Goal: Task Accomplishment & Management: Complete application form

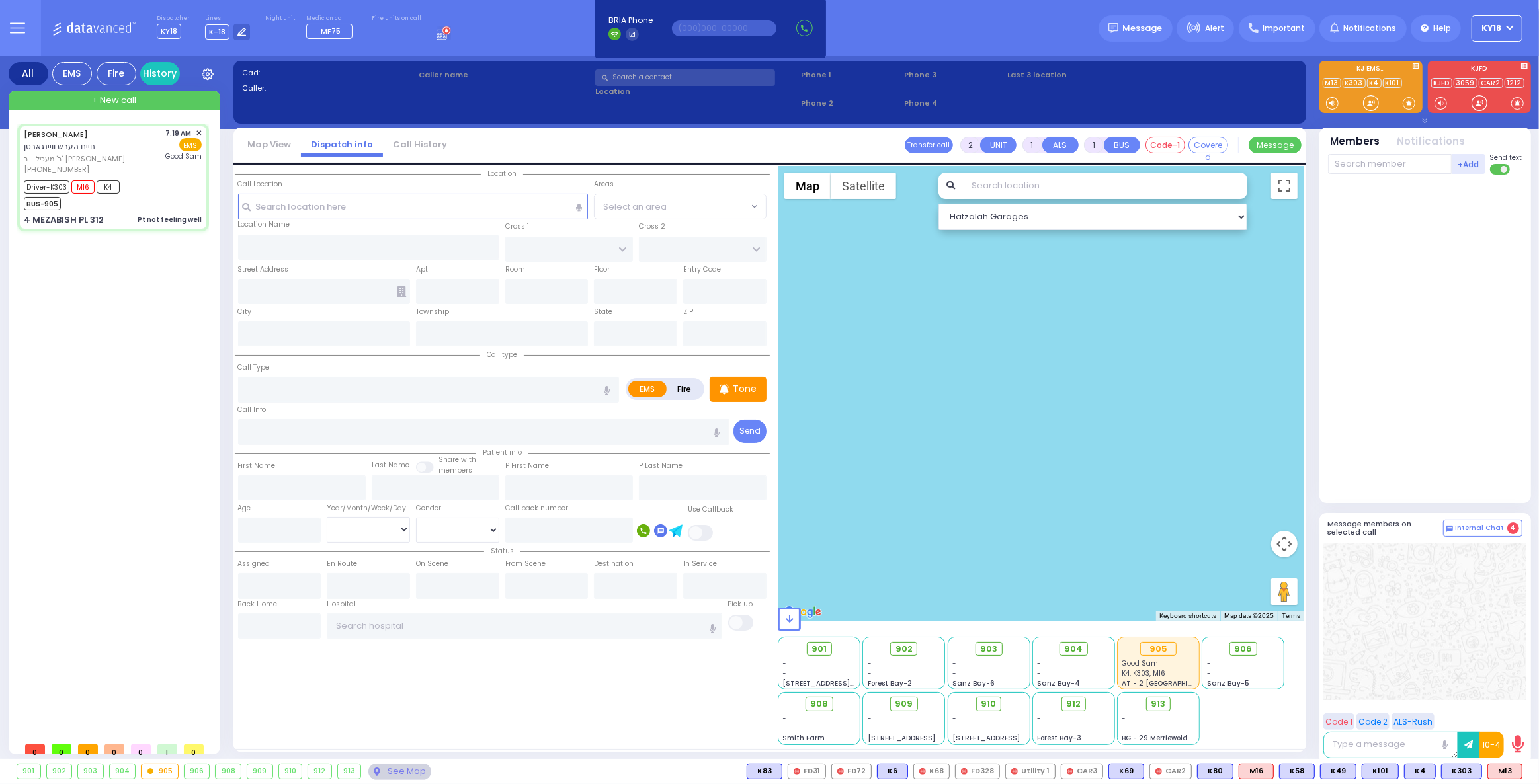
type input "6"
select select
type input "Pt not feeling well"
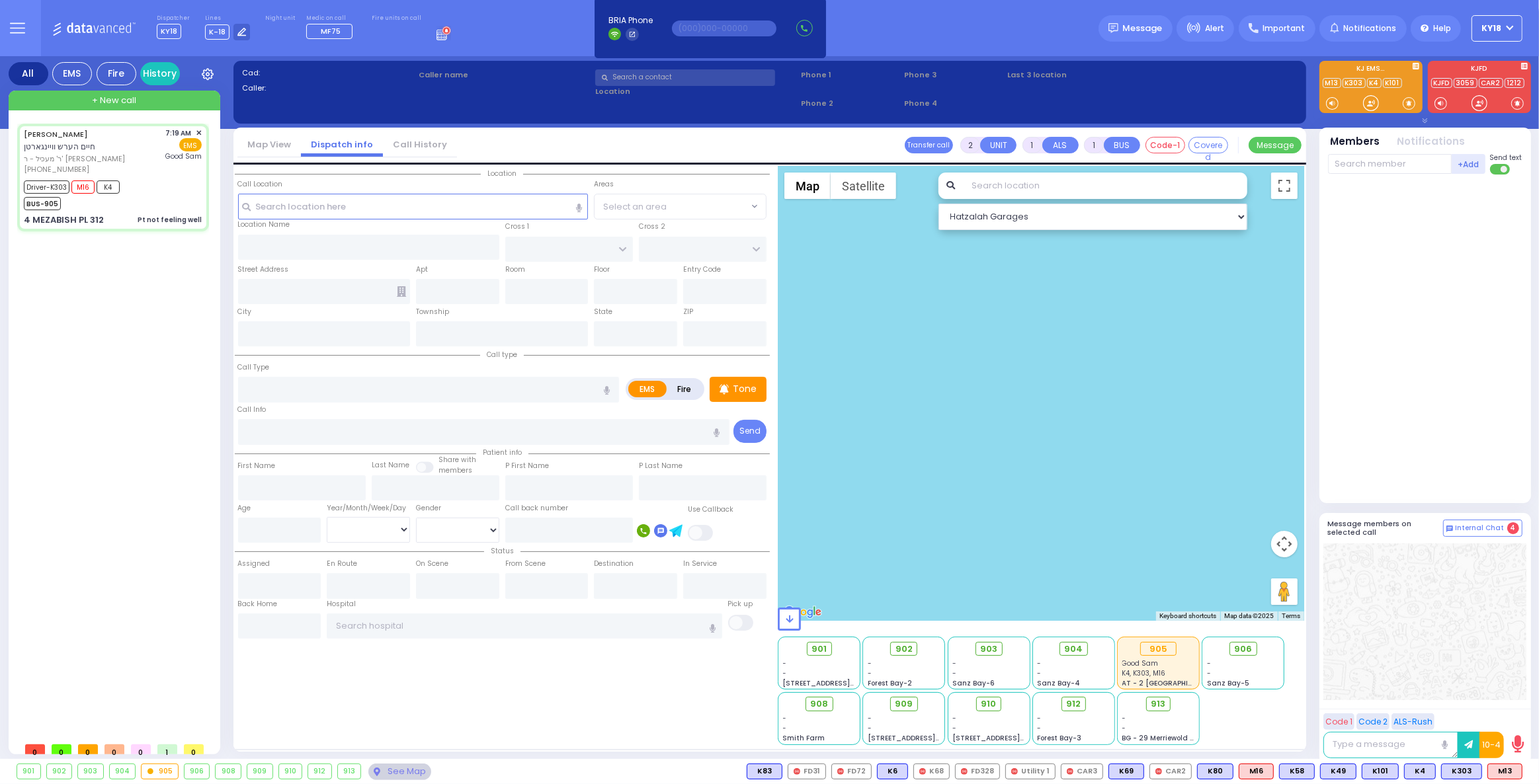
radio input "true"
type input "[PERSON_NAME]"
type input "WEINGARTEN"
type input "Unknown"
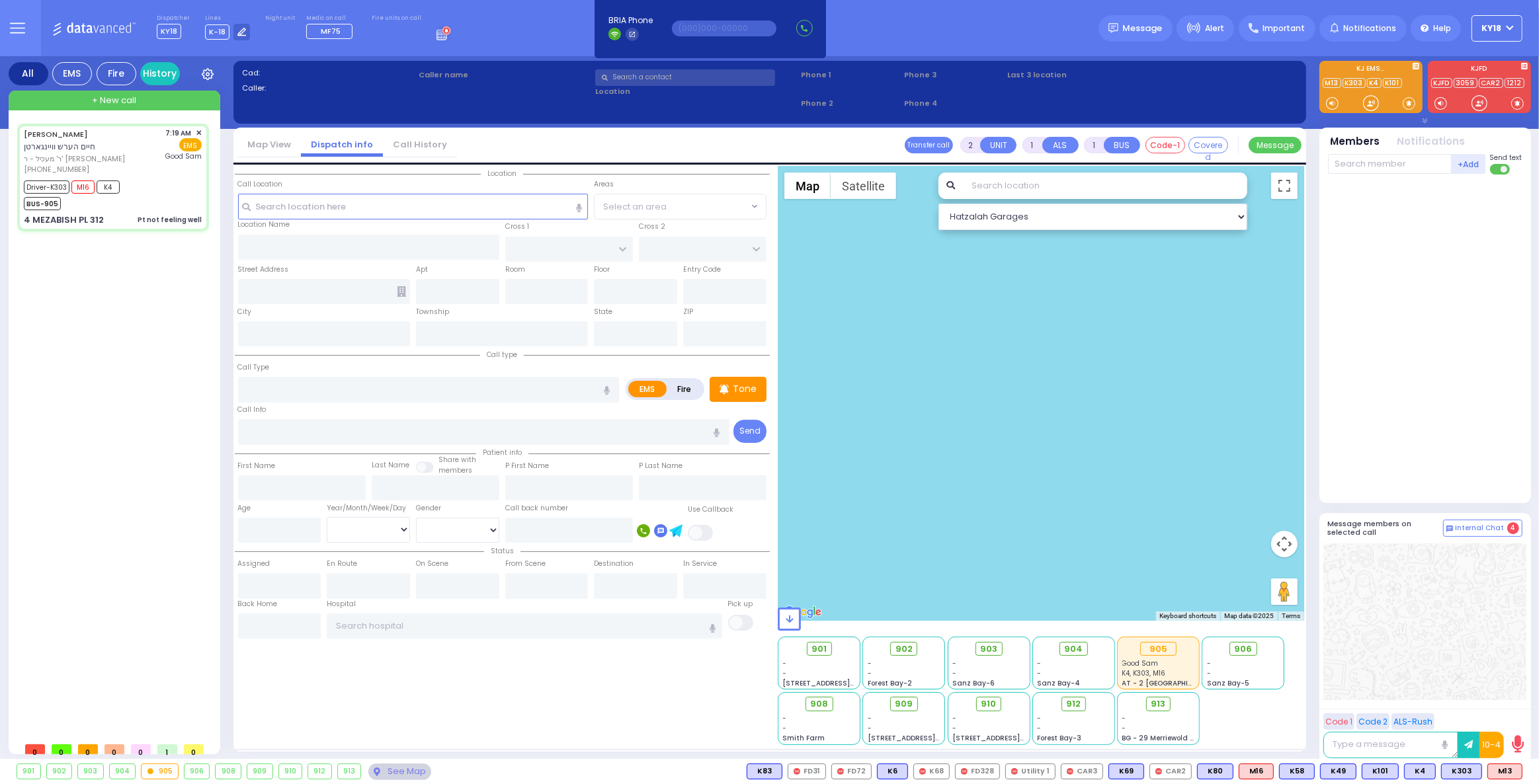
type input "27"
select select "Year"
select select "[DEMOGRAPHIC_DATA]"
type input "07:19"
type input "07:22"
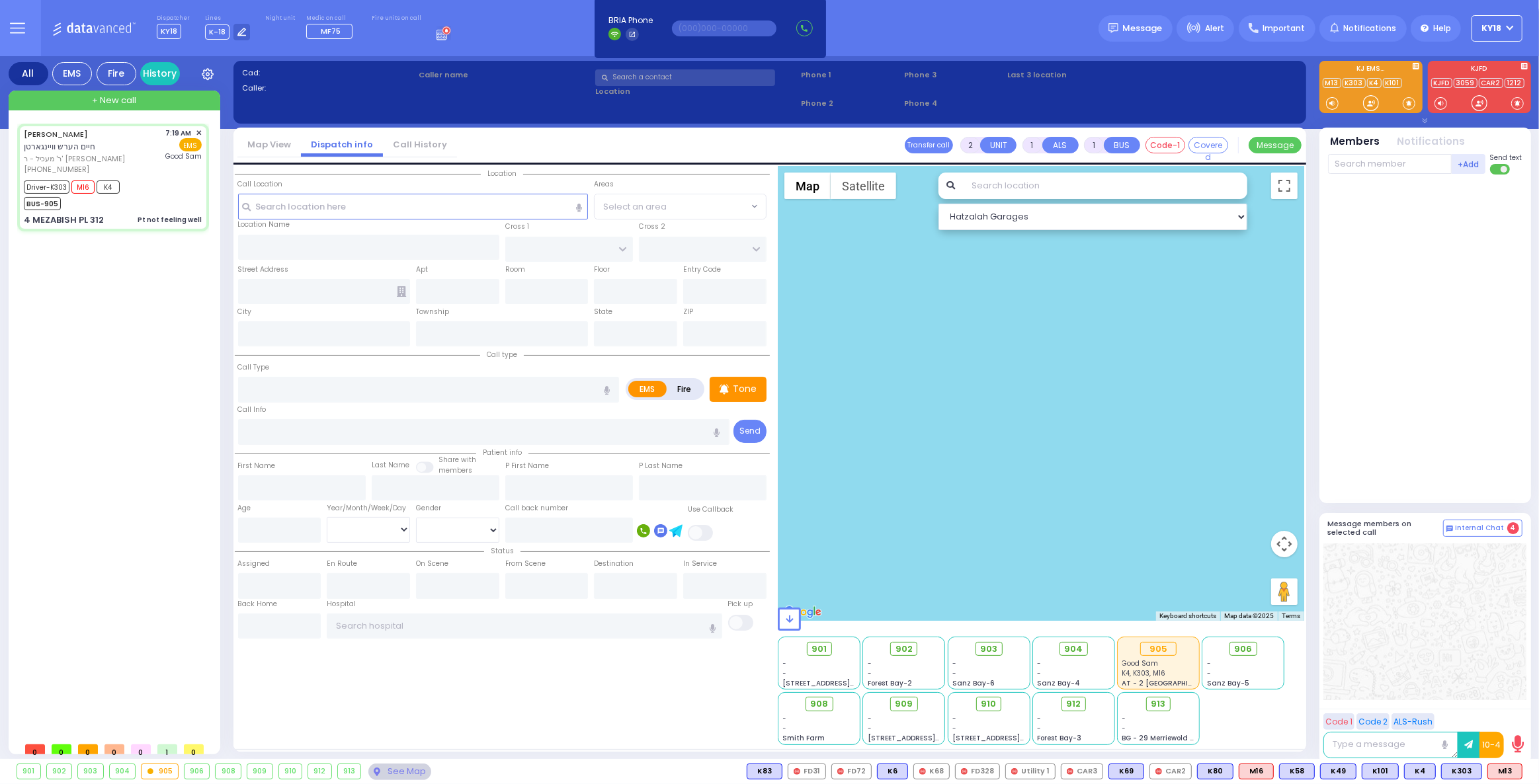
type input "07:25"
type input "07:56"
type input "[GEOGRAPHIC_DATA]"
select select "Hatzalah Garages"
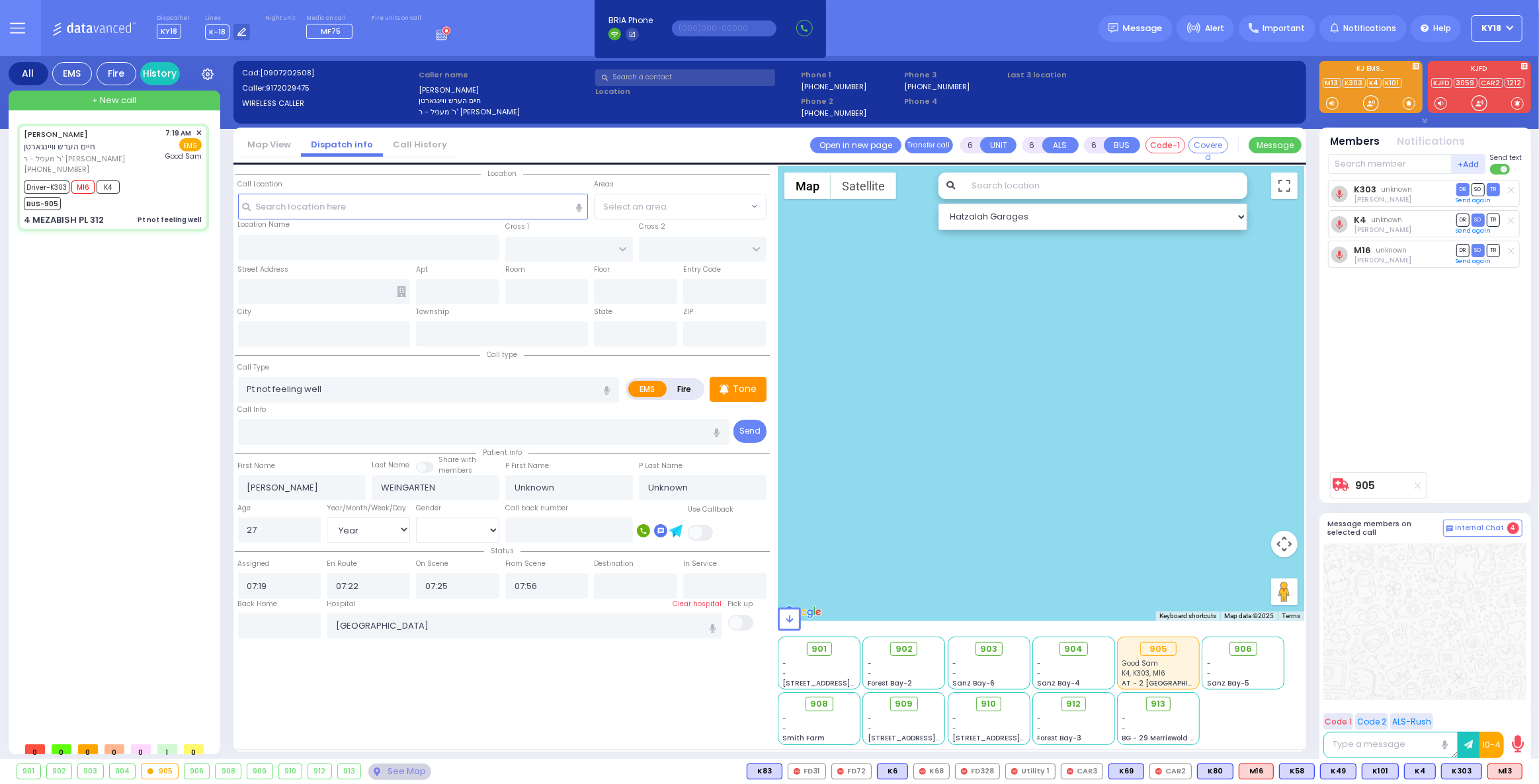
type input "NICKLESBURG RD"
type input "FOREST RD"
type input "4 MEZABISH PL"
type input "312"
type input "Monroe"
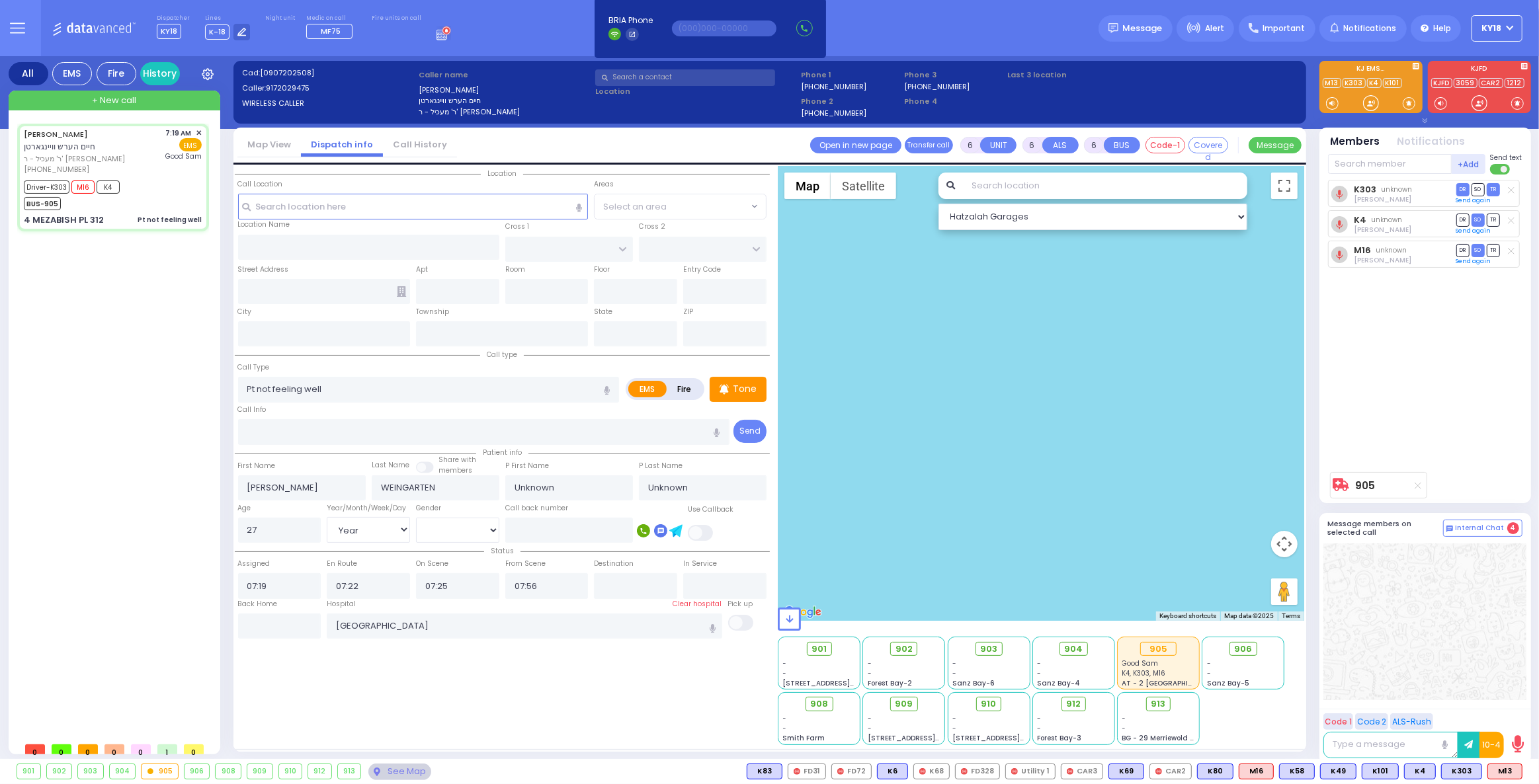
type input "[US_STATE]"
type input "10950"
select select "ATZEI TAMURIM"
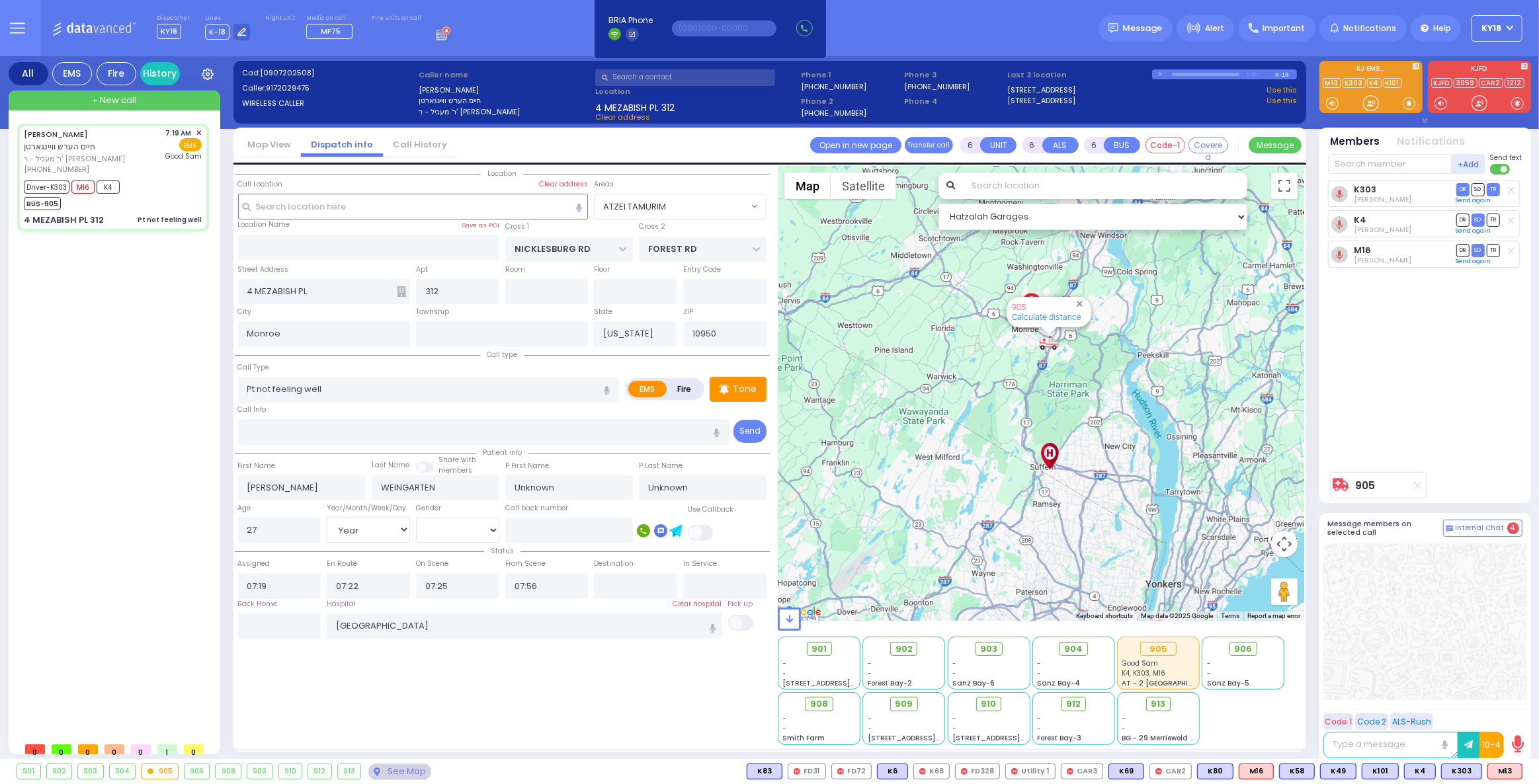
select select
radio input "true"
select select "Year"
select select "[DEMOGRAPHIC_DATA]"
select select "Hatzalah Garages"
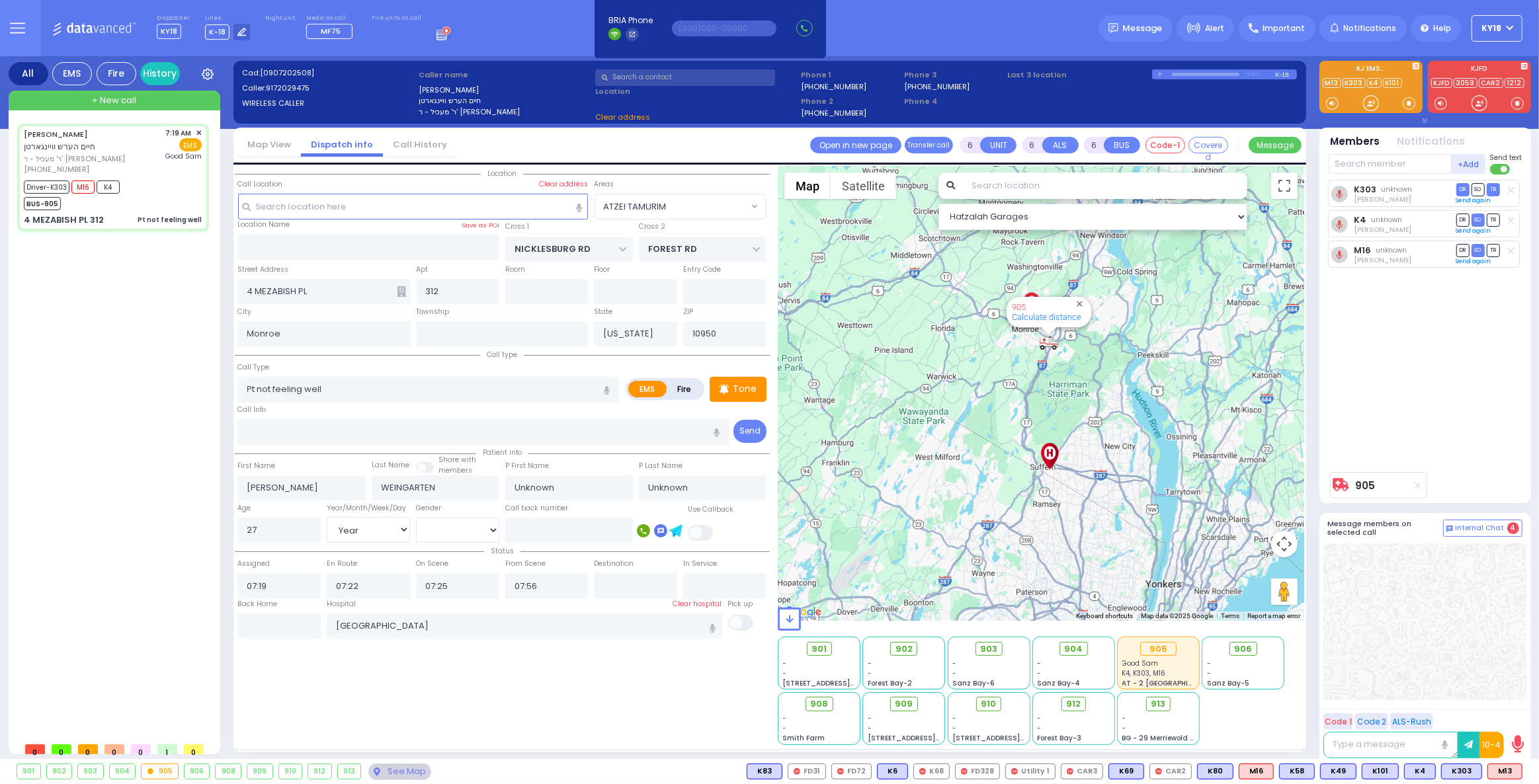
select select "ATZEI TAMURIM"
select select
radio input "true"
select select "Year"
select select "[DEMOGRAPHIC_DATA]"
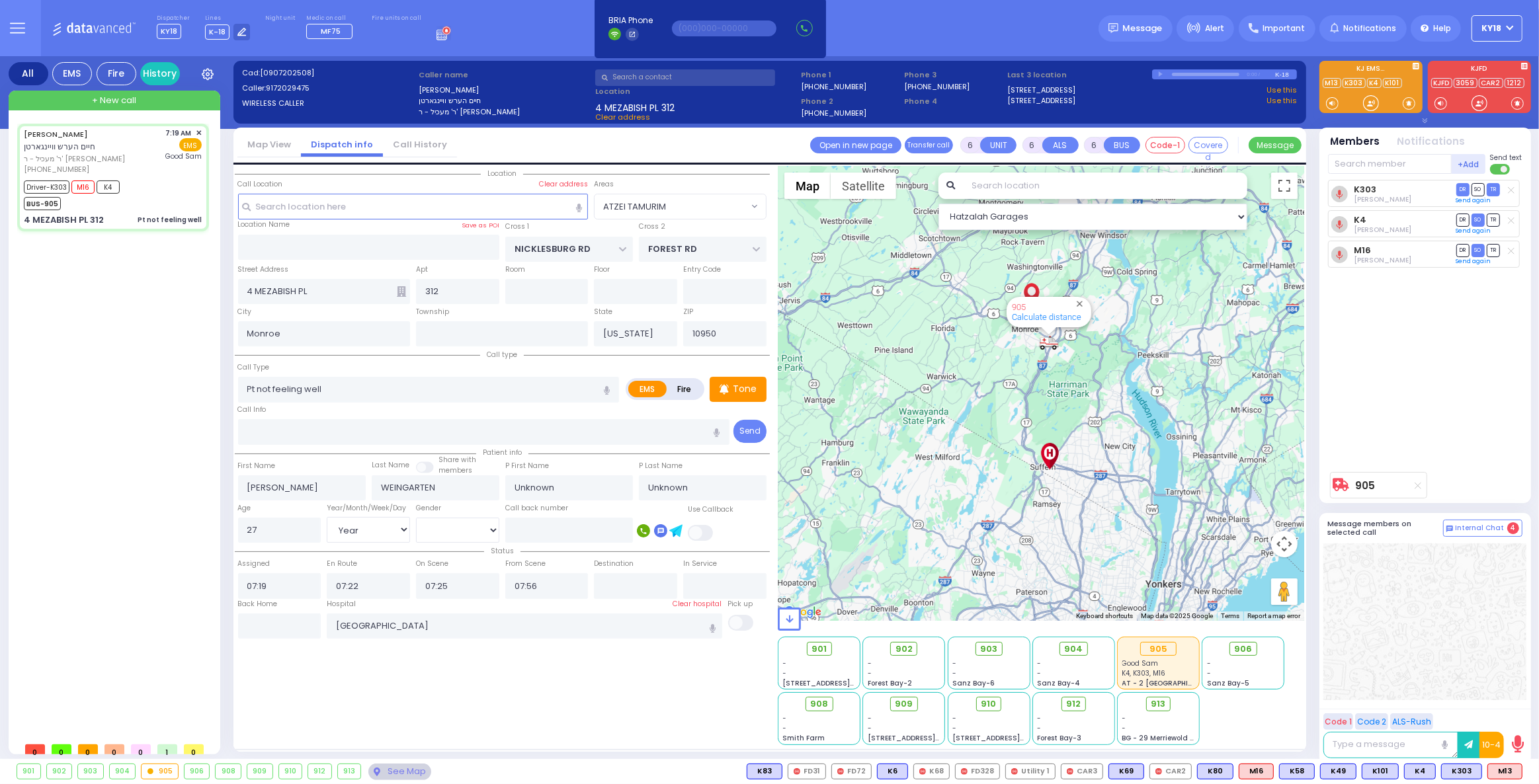
select select "Hatzalah Garages"
select select "ATZEI TAMURIM"
select select
radio input "true"
select select "Year"
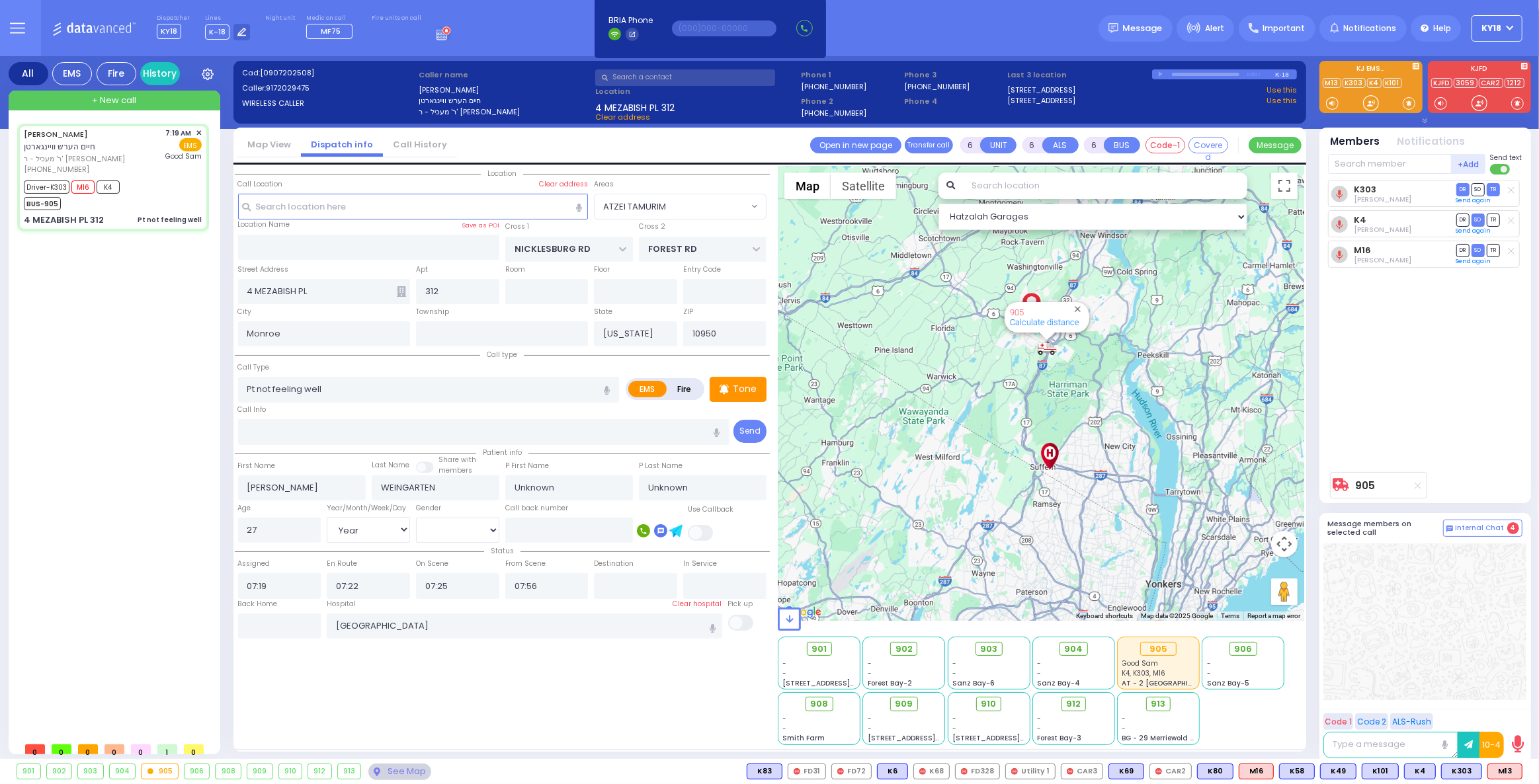
select select "[DEMOGRAPHIC_DATA]"
select select "Hatzalah Garages"
select select "ATZEI TAMURIM"
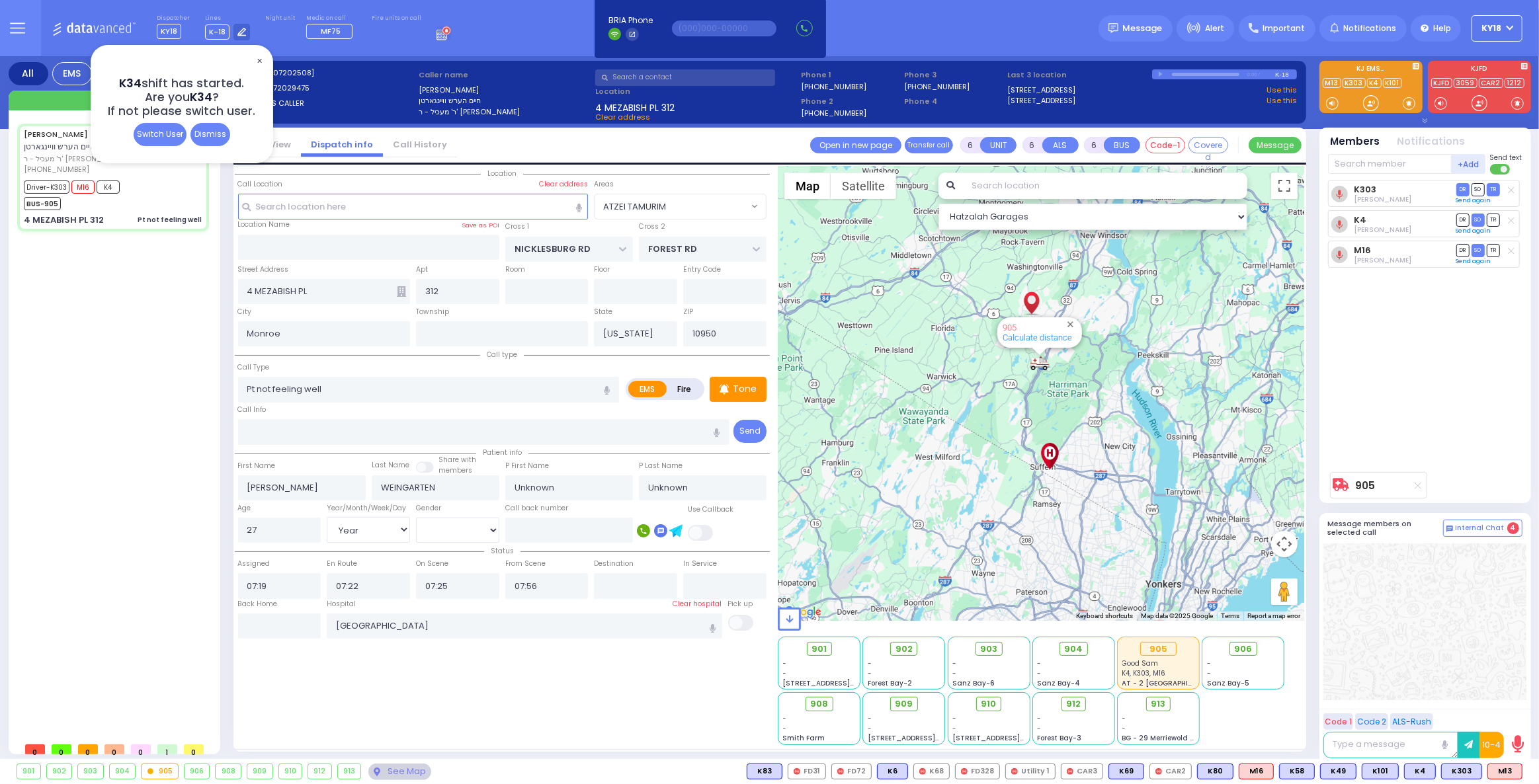
select select
radio input "true"
type input "[PERSON_NAME]"
type input "Weingarten"
select select "Year"
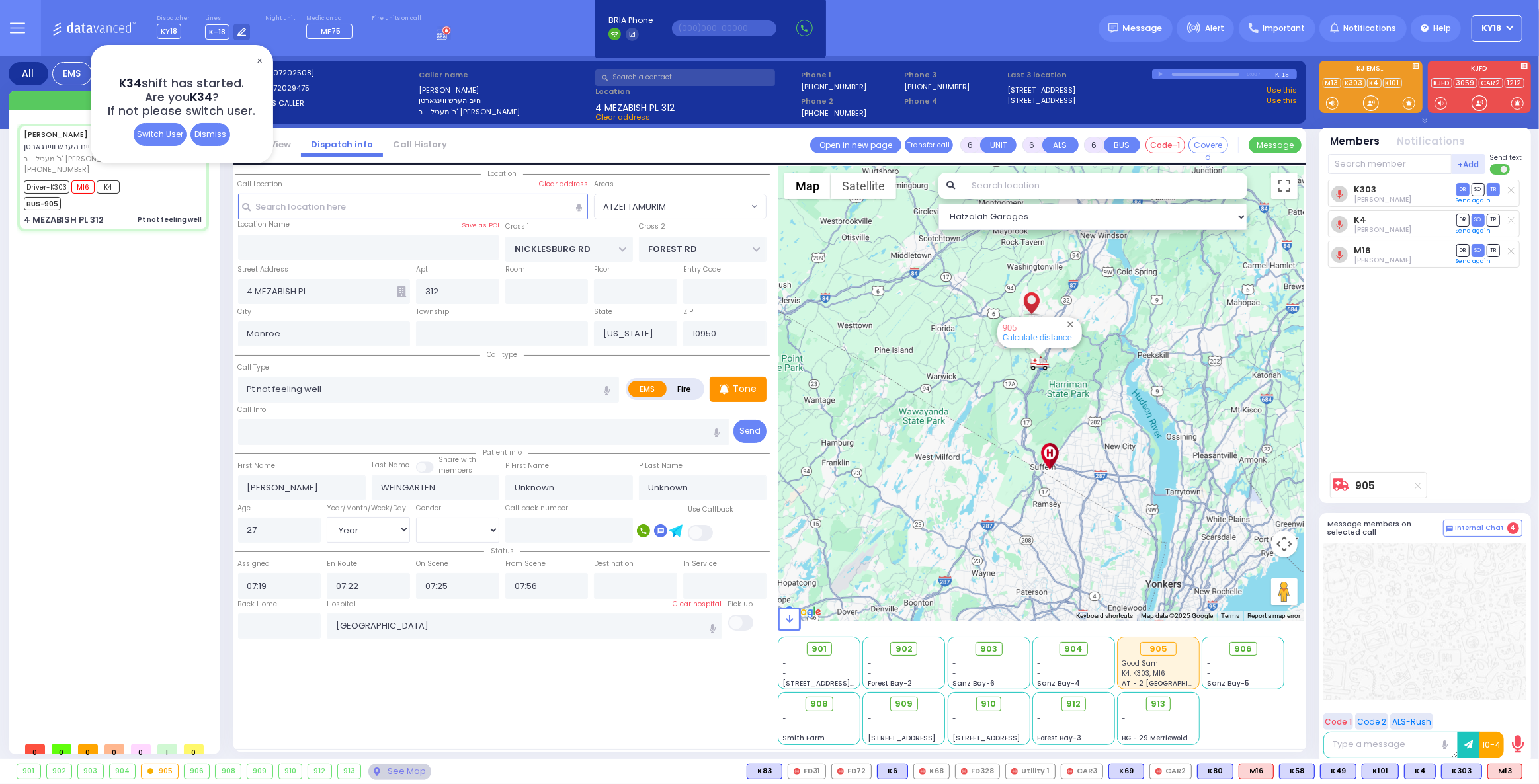
select select "[DEMOGRAPHIC_DATA]"
select select "Hatzalah Garages"
select select "ATZEI TAMURIM"
select select
radio input "true"
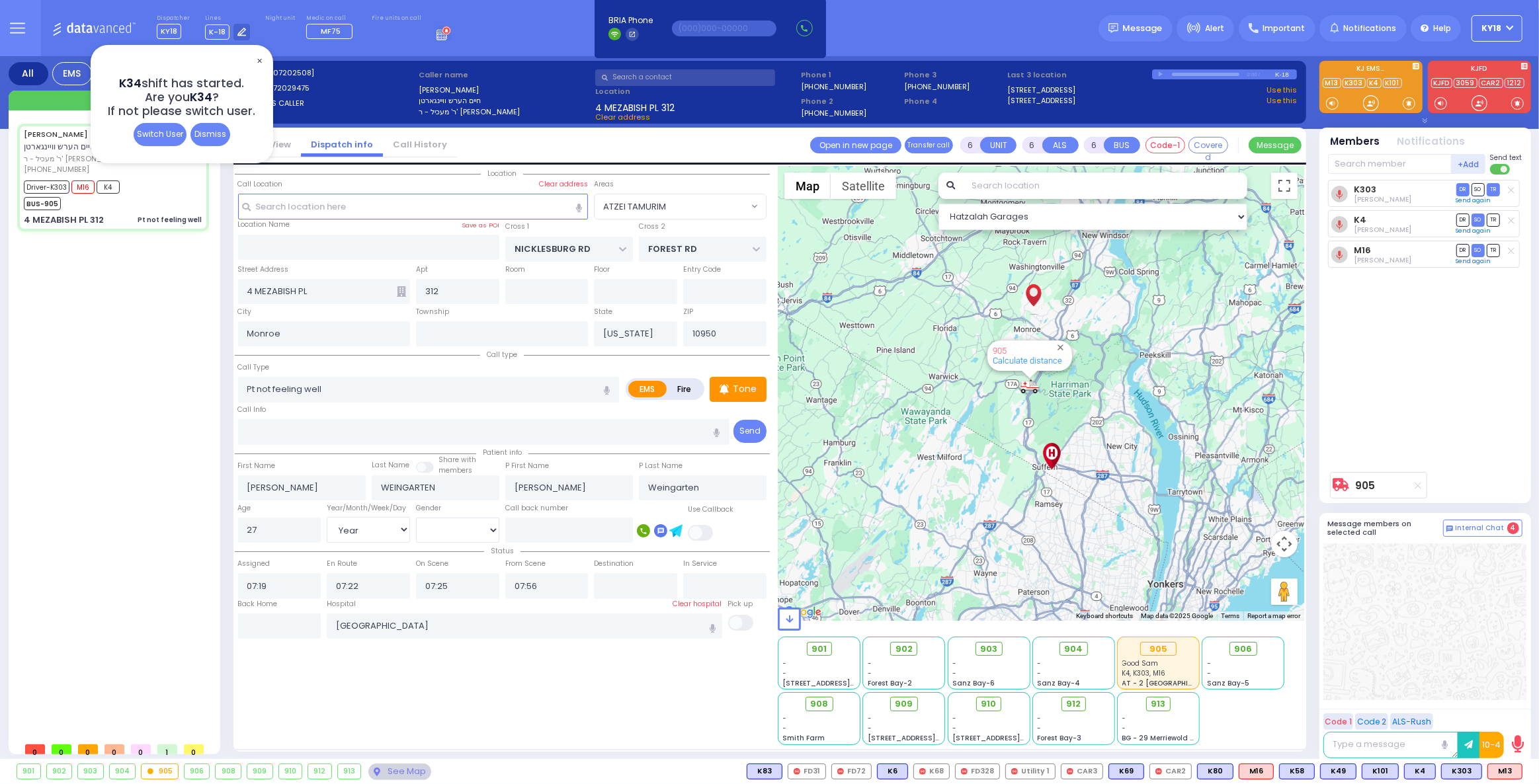
select select "Year"
select select "[DEMOGRAPHIC_DATA]"
select select "Hatzalah Garages"
select select "ATZEI TAMURIM"
select select
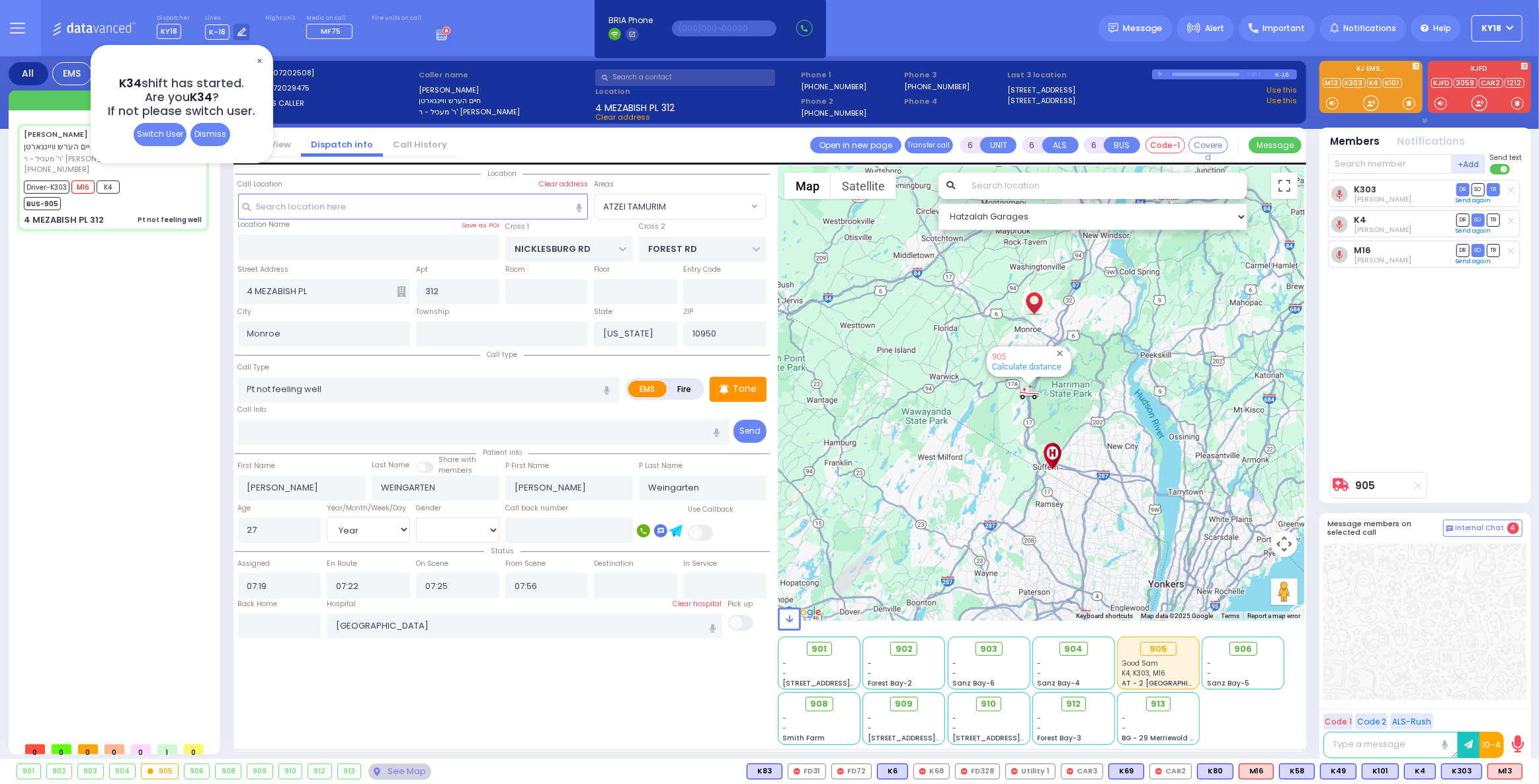
radio input "true"
select select "Year"
select select "[DEMOGRAPHIC_DATA]"
select select "Hatzalah Garages"
select select "ATZEI TAMURIM"
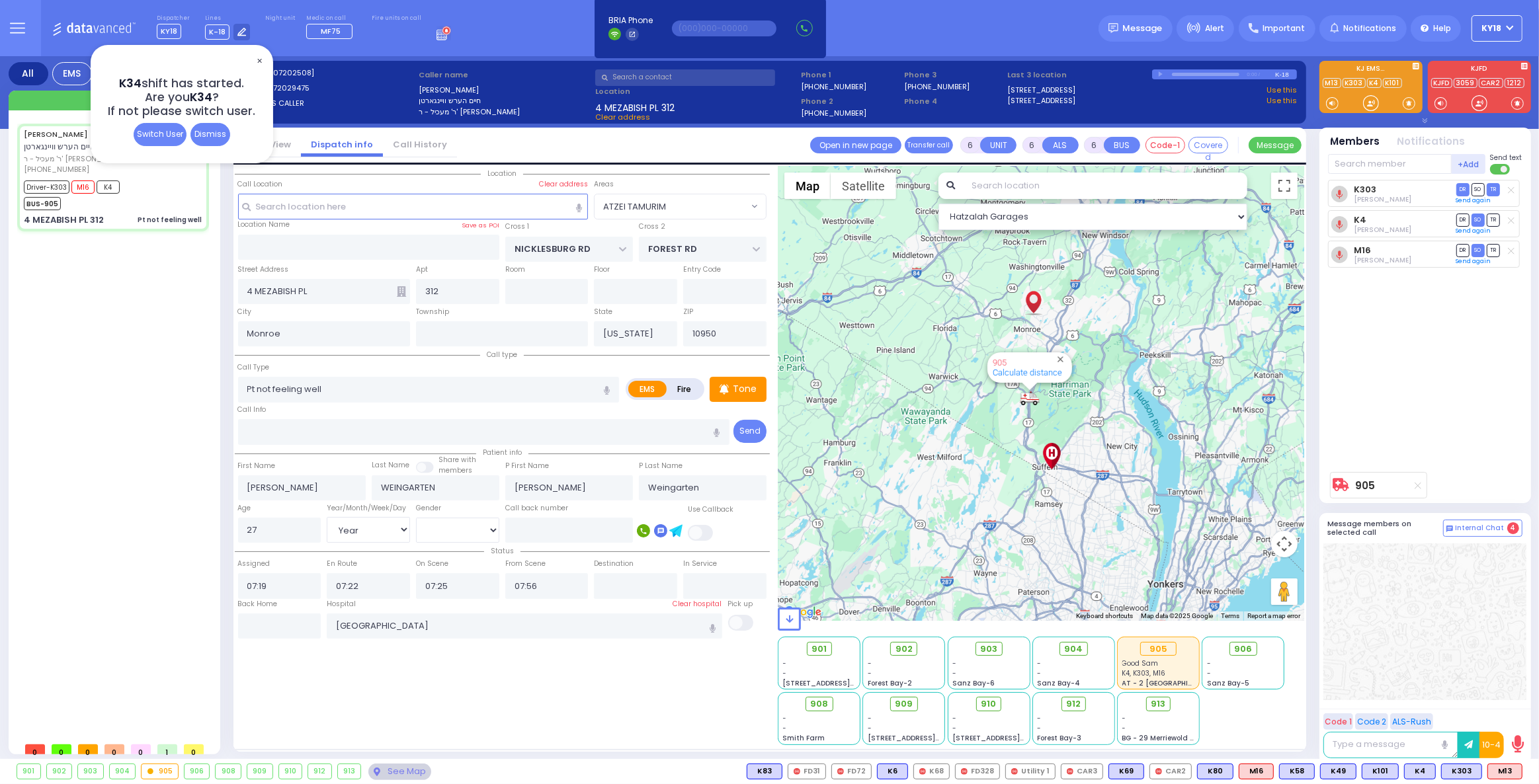
select select
radio input "true"
select select "Year"
select select "[DEMOGRAPHIC_DATA]"
select select "Hatzalah Garages"
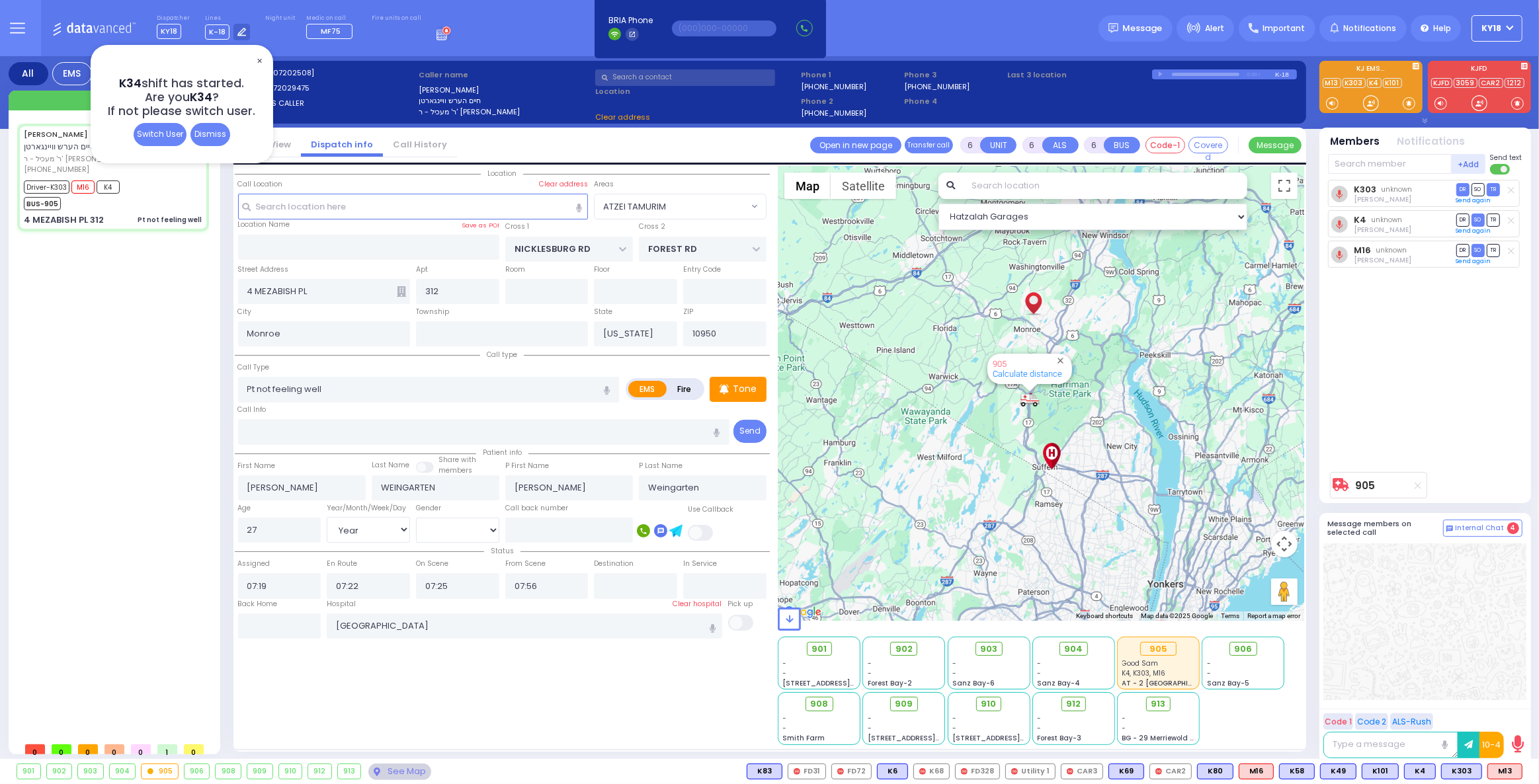
select select "ATZEI TAMURIM"
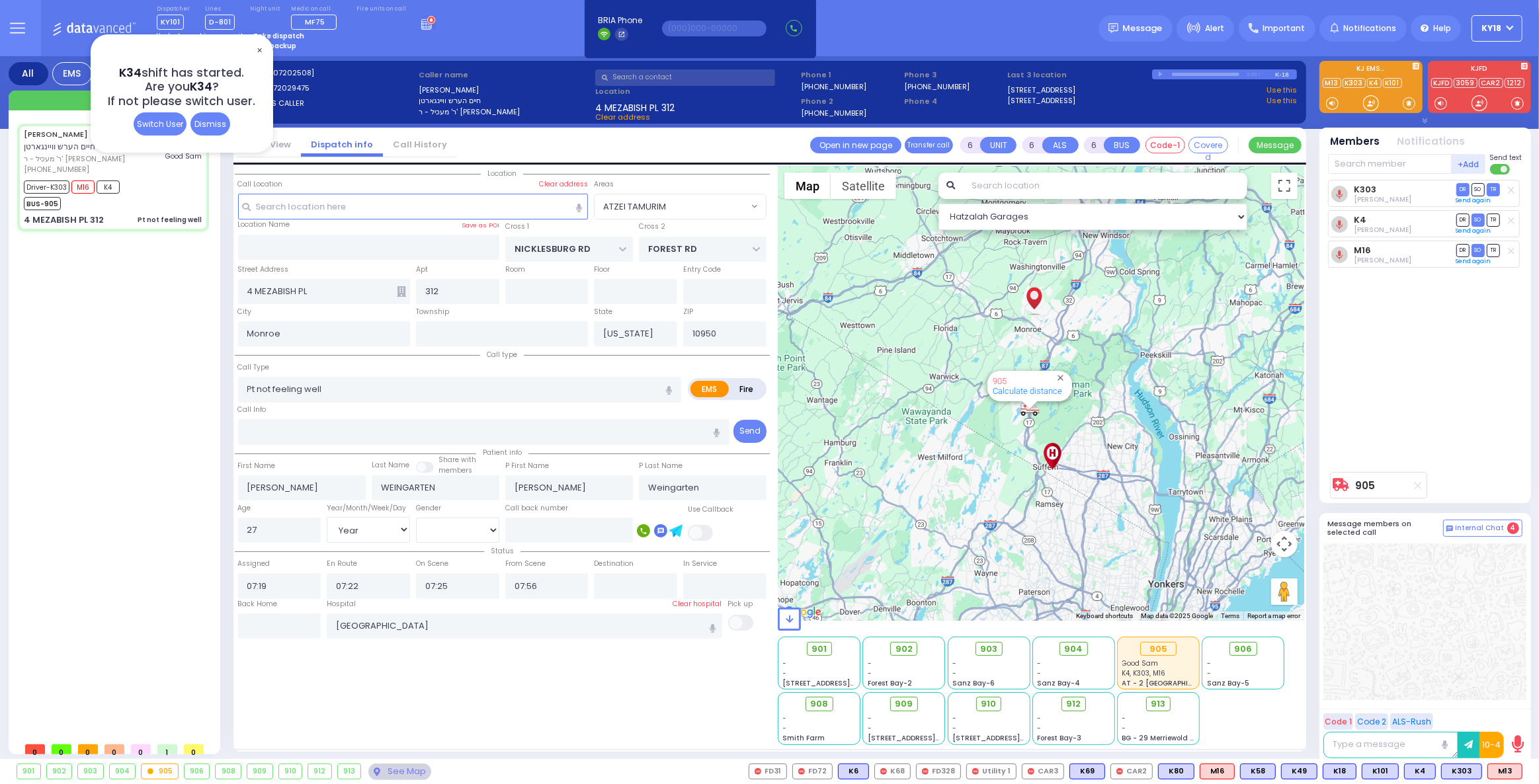
select select
radio input "true"
select select "Year"
select select "[DEMOGRAPHIC_DATA]"
select select "Hatzalah Garages"
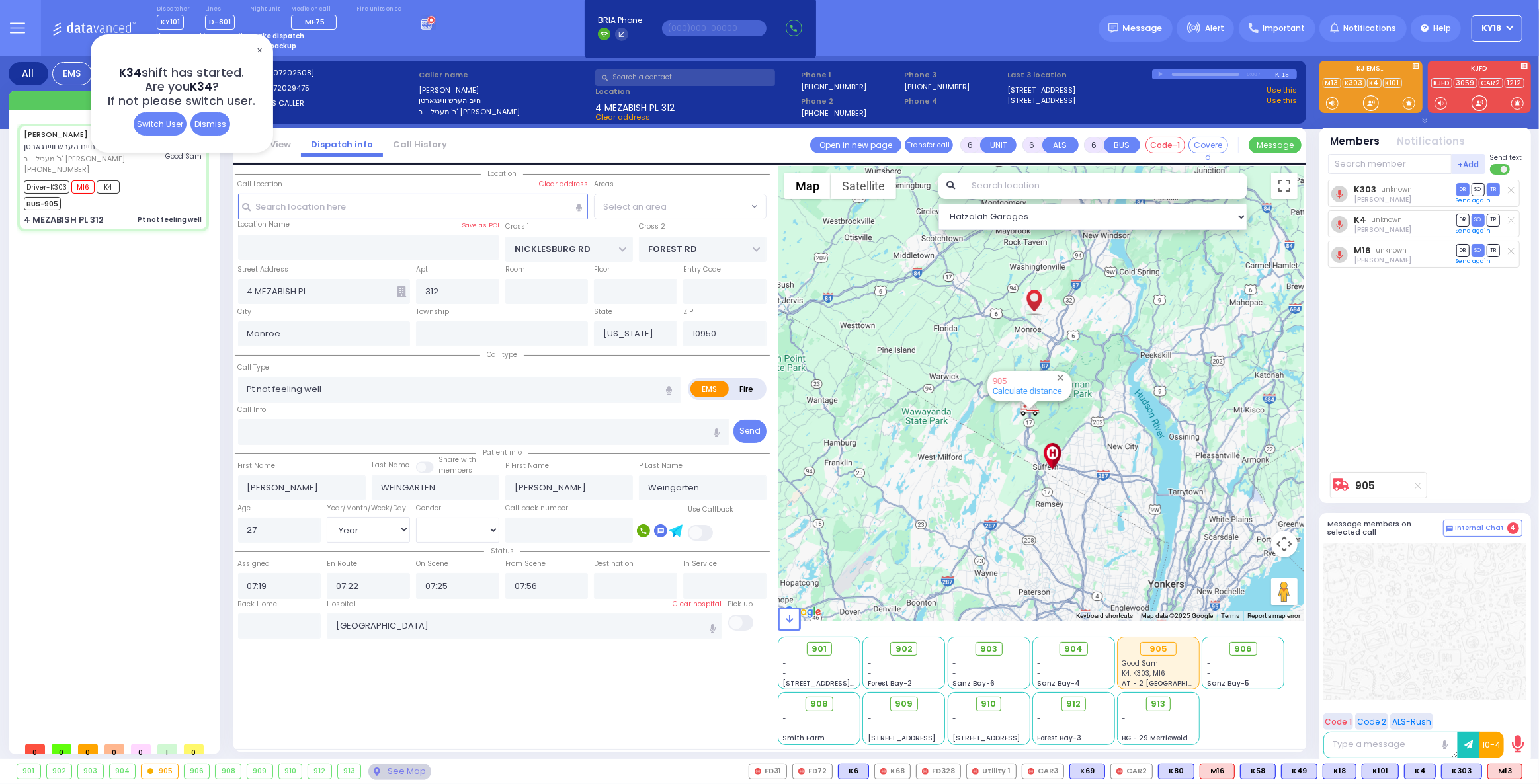
select select
radio input "true"
select select "Year"
select select "[DEMOGRAPHIC_DATA]"
select select
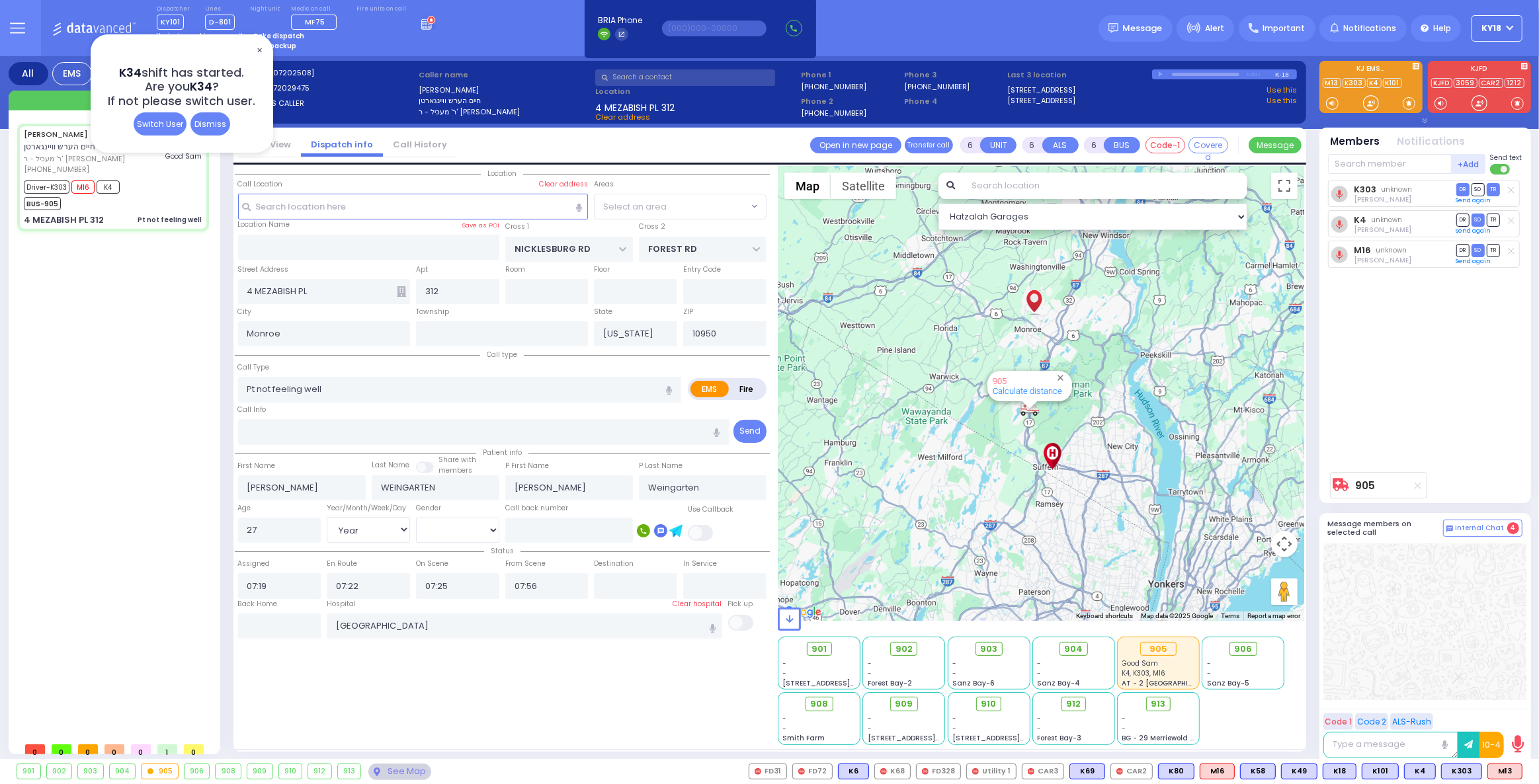
select select "Hatzalah Garages"
select select "ATZEI TAMURIM"
select select
radio input "true"
select select "Year"
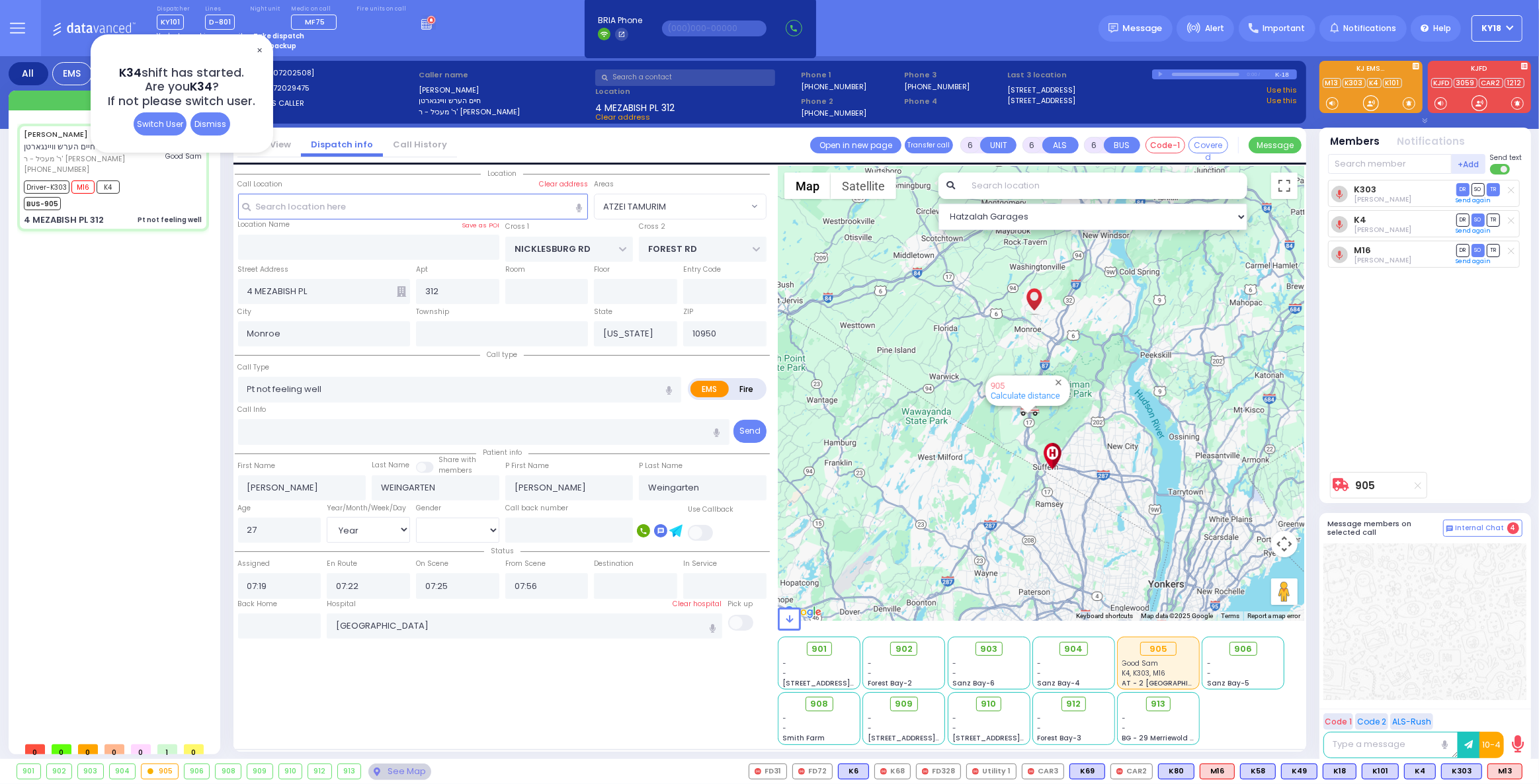
select select "[DEMOGRAPHIC_DATA]"
select select "ATZEI TAMURIM"
select select "Hatzalah Garages"
select select
radio input "true"
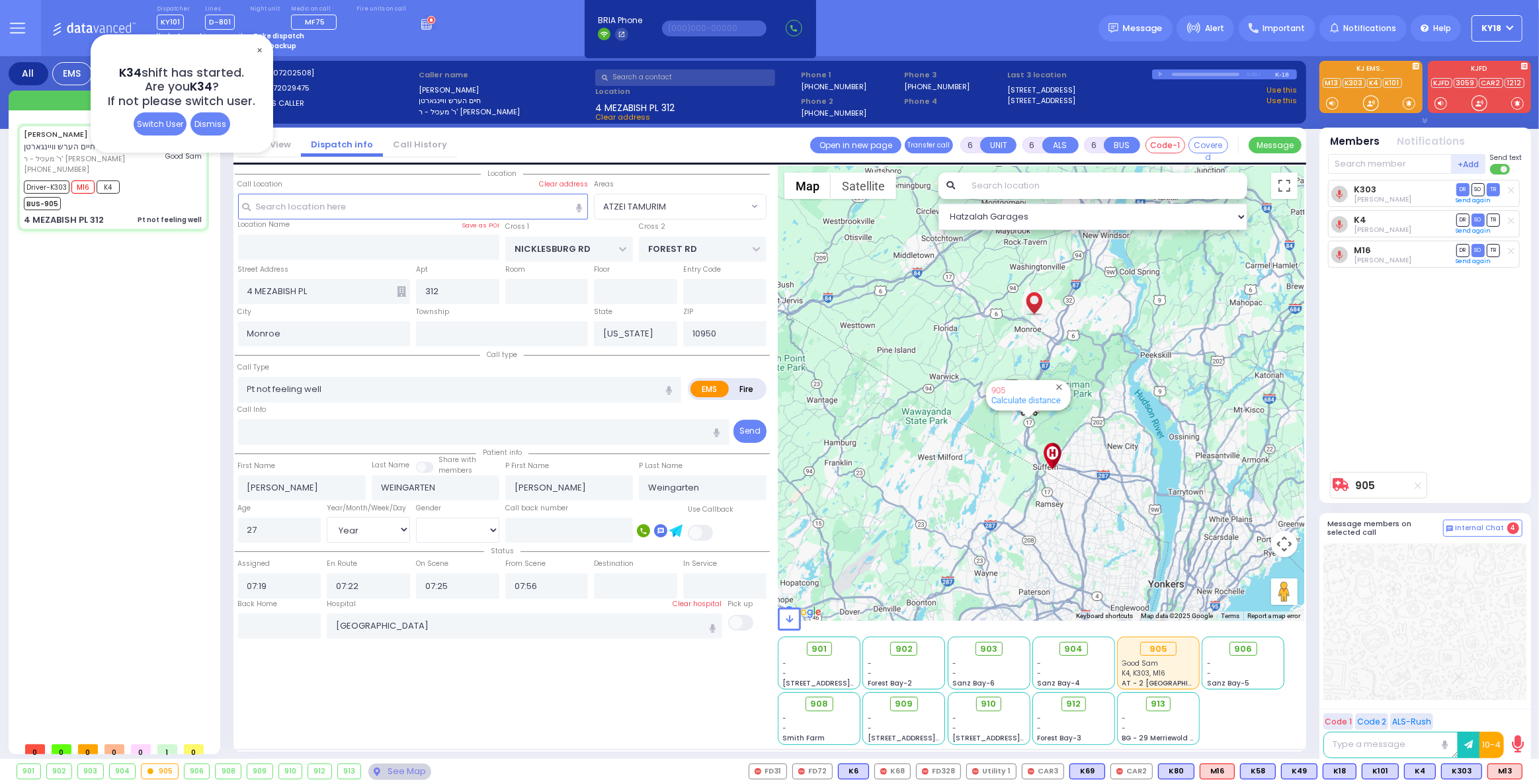
select select "Year"
select select "[DEMOGRAPHIC_DATA]"
select select "ATZEI TAMURIM"
select select "Hatzalah Garages"
select select
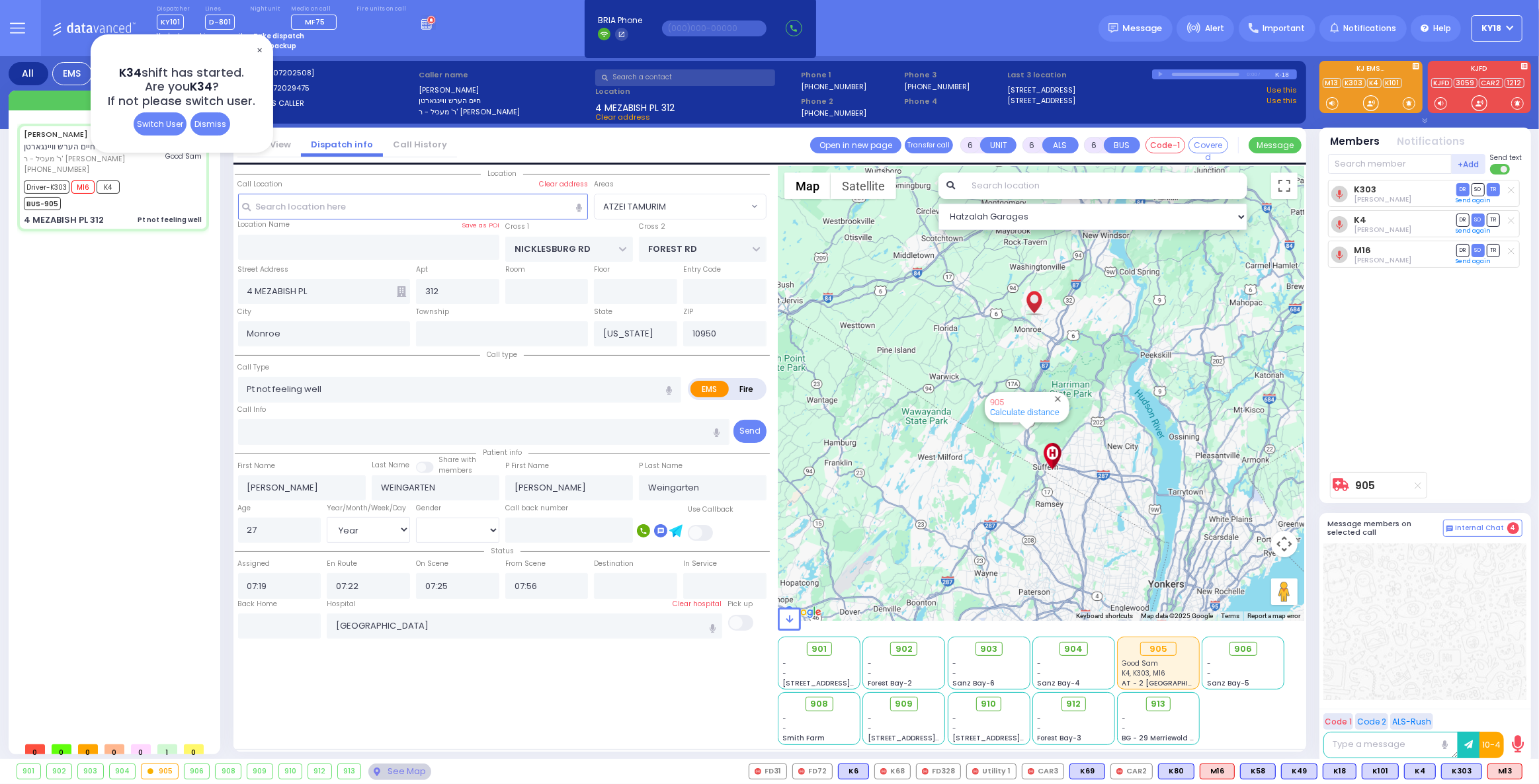
radio input "true"
select select "Year"
select select "[DEMOGRAPHIC_DATA]"
radio input "true"
select select "Year"
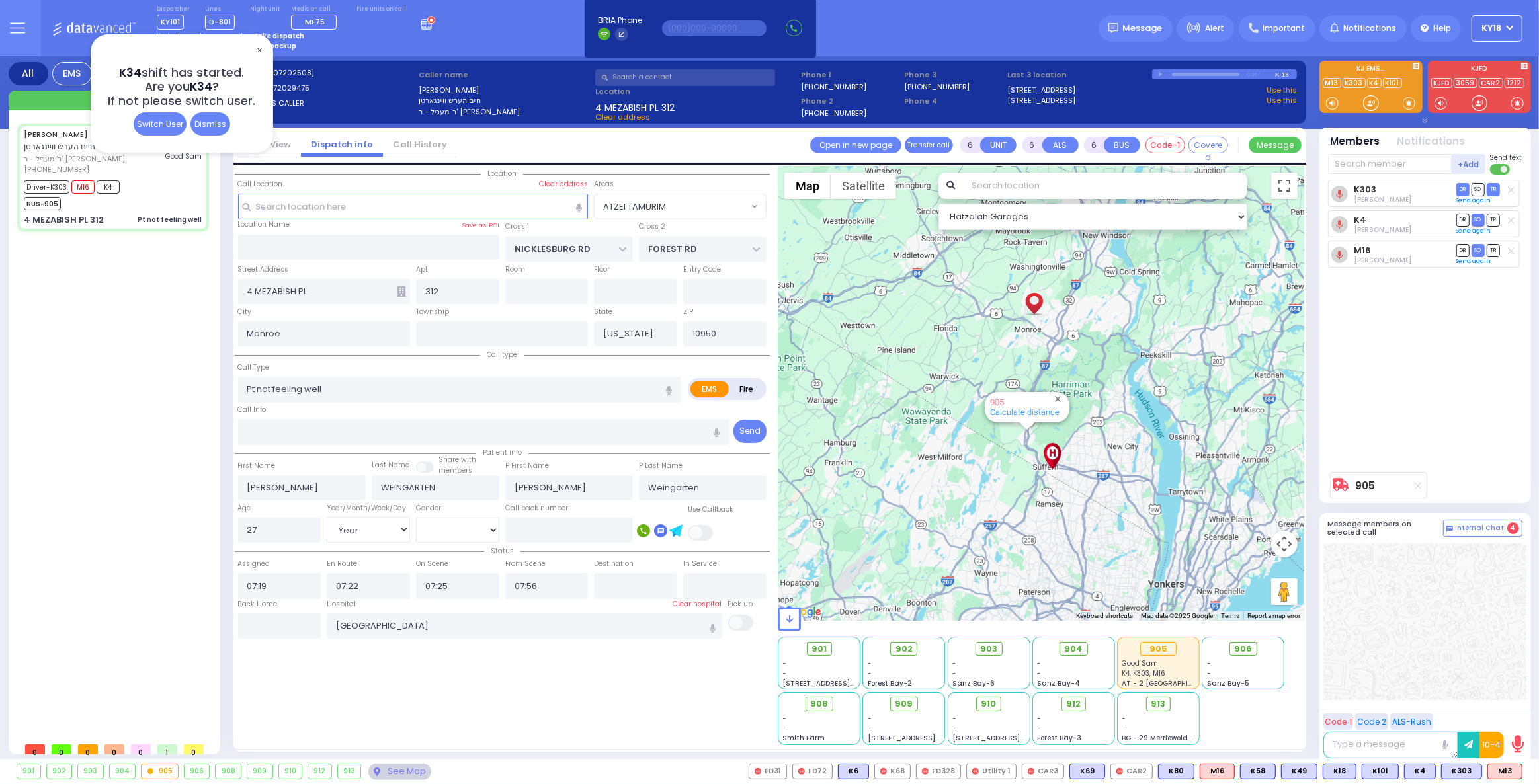
select select "[DEMOGRAPHIC_DATA]"
select select "ATZEI TAMURIM"
select select "Hatzalah Garages"
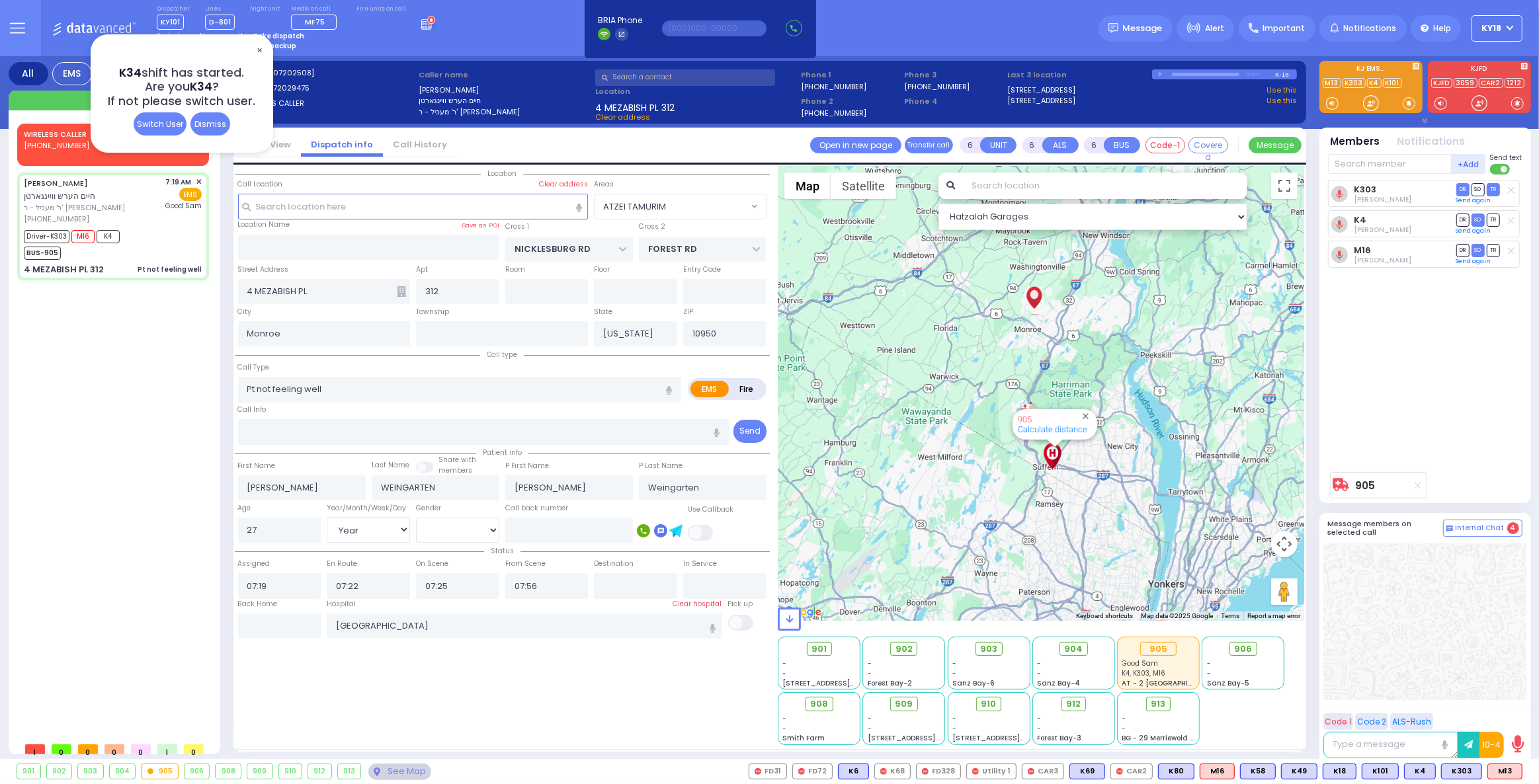
select select
radio input "true"
select select "Year"
select select "[DEMOGRAPHIC_DATA]"
radio input "true"
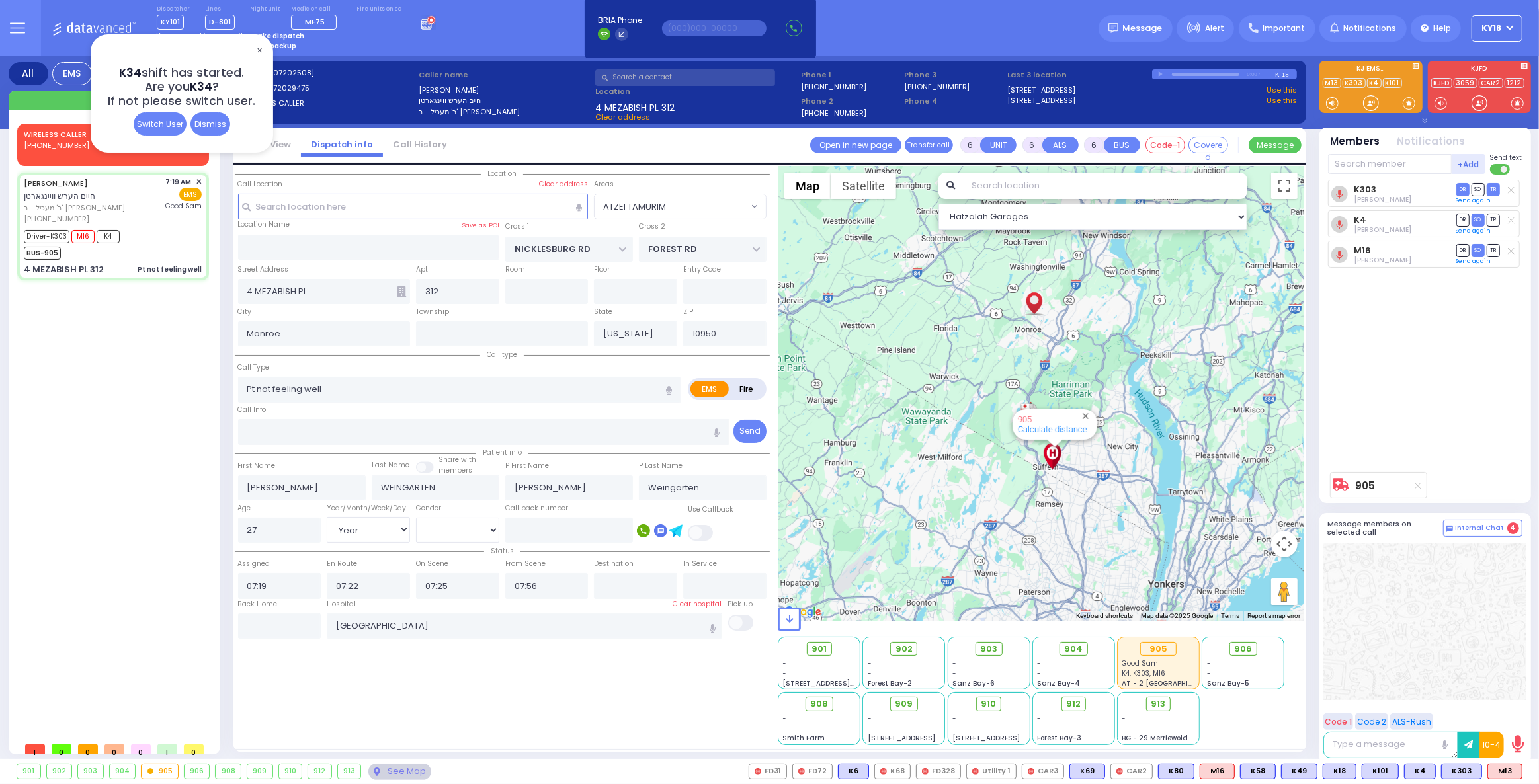
select select "Year"
select select "[DEMOGRAPHIC_DATA]"
radio input "true"
select select "Year"
select select "[DEMOGRAPHIC_DATA]"
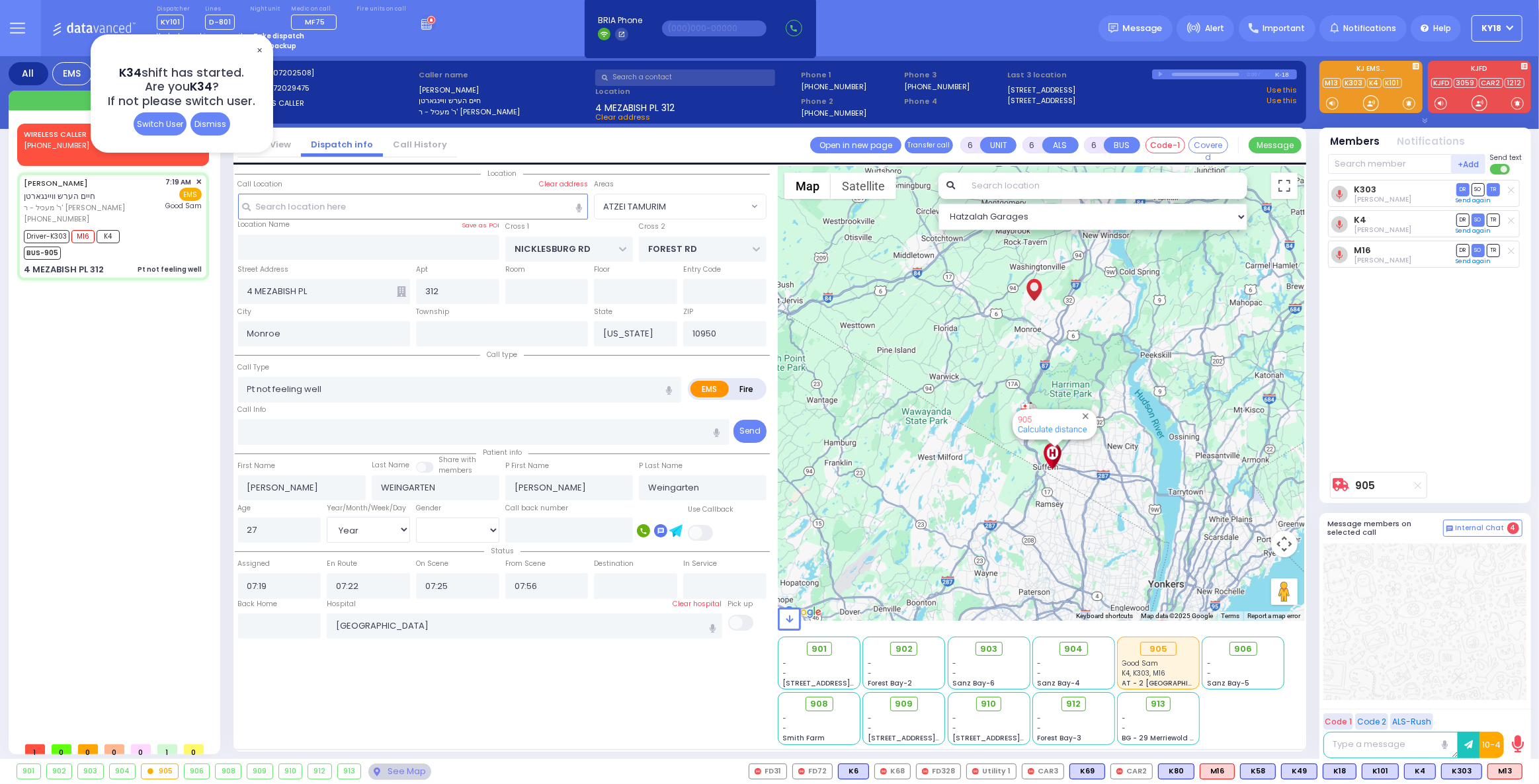
radio input "true"
select select "Year"
select select "[DEMOGRAPHIC_DATA]"
radio input "true"
select select "Year"
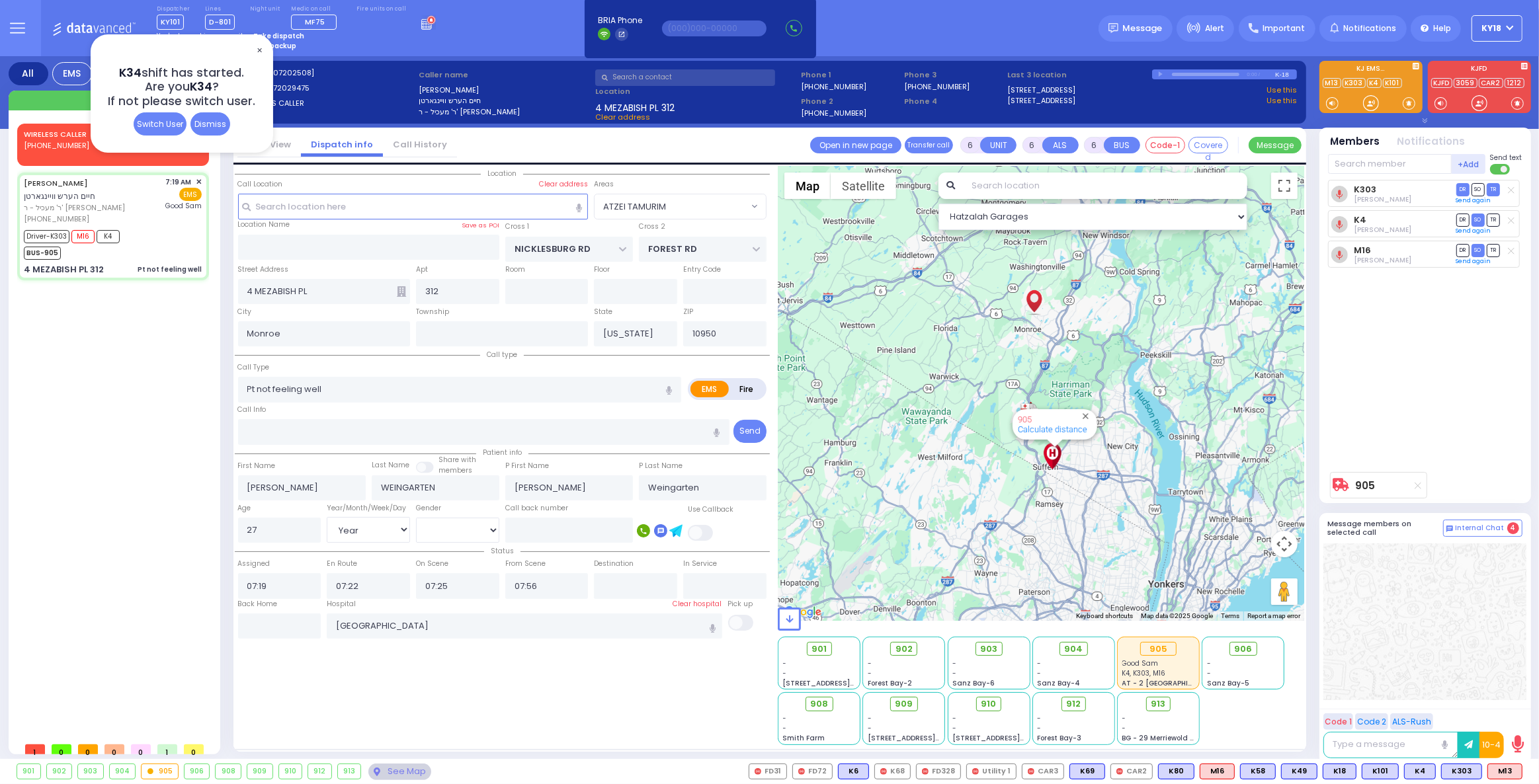
select select "[DEMOGRAPHIC_DATA]"
select select "ATZEI TAMURIM"
select select "Hatzalah Garages"
select select
radio input "true"
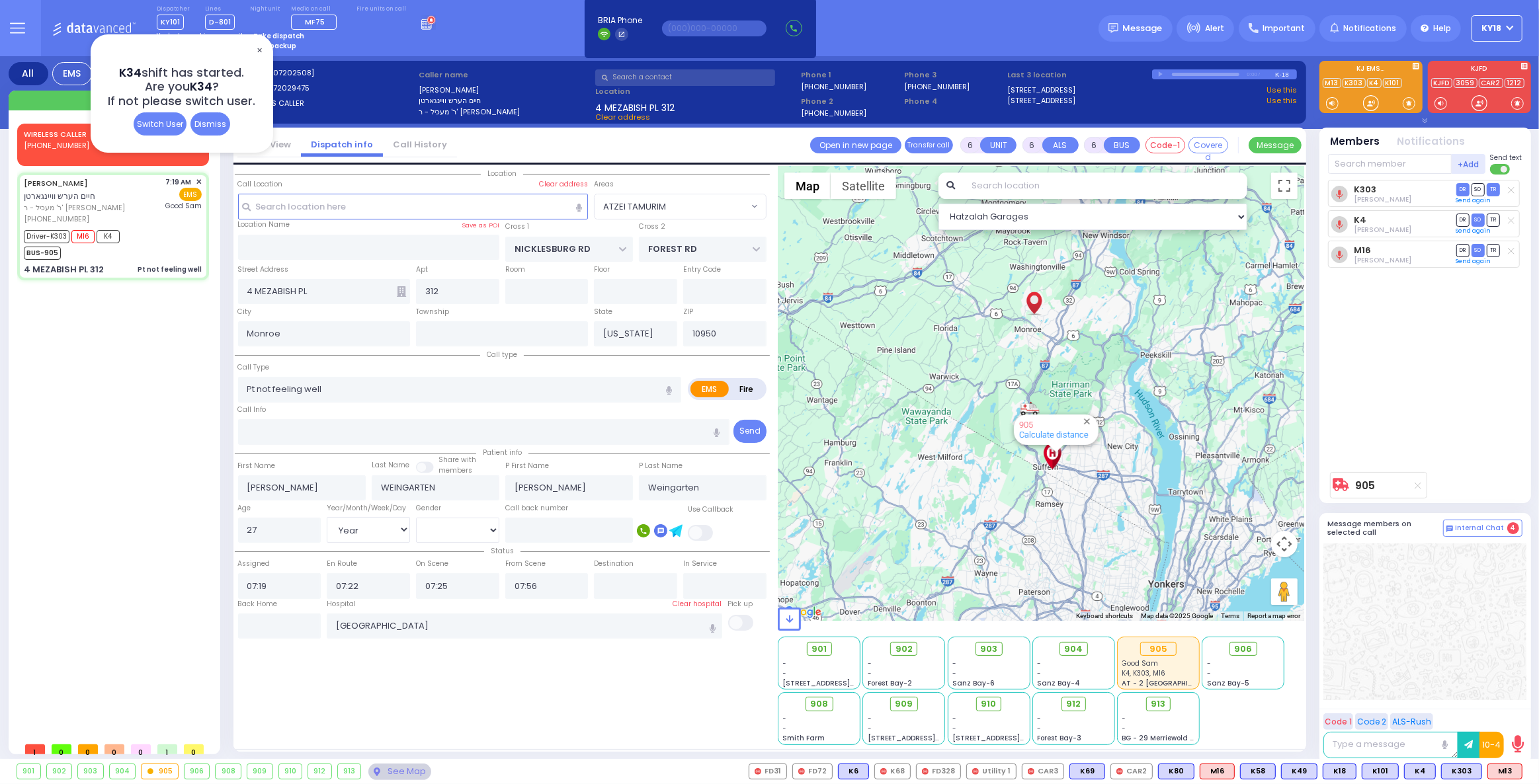
select select "Year"
select select "[DEMOGRAPHIC_DATA]"
radio input "true"
select select "Year"
select select "[DEMOGRAPHIC_DATA]"
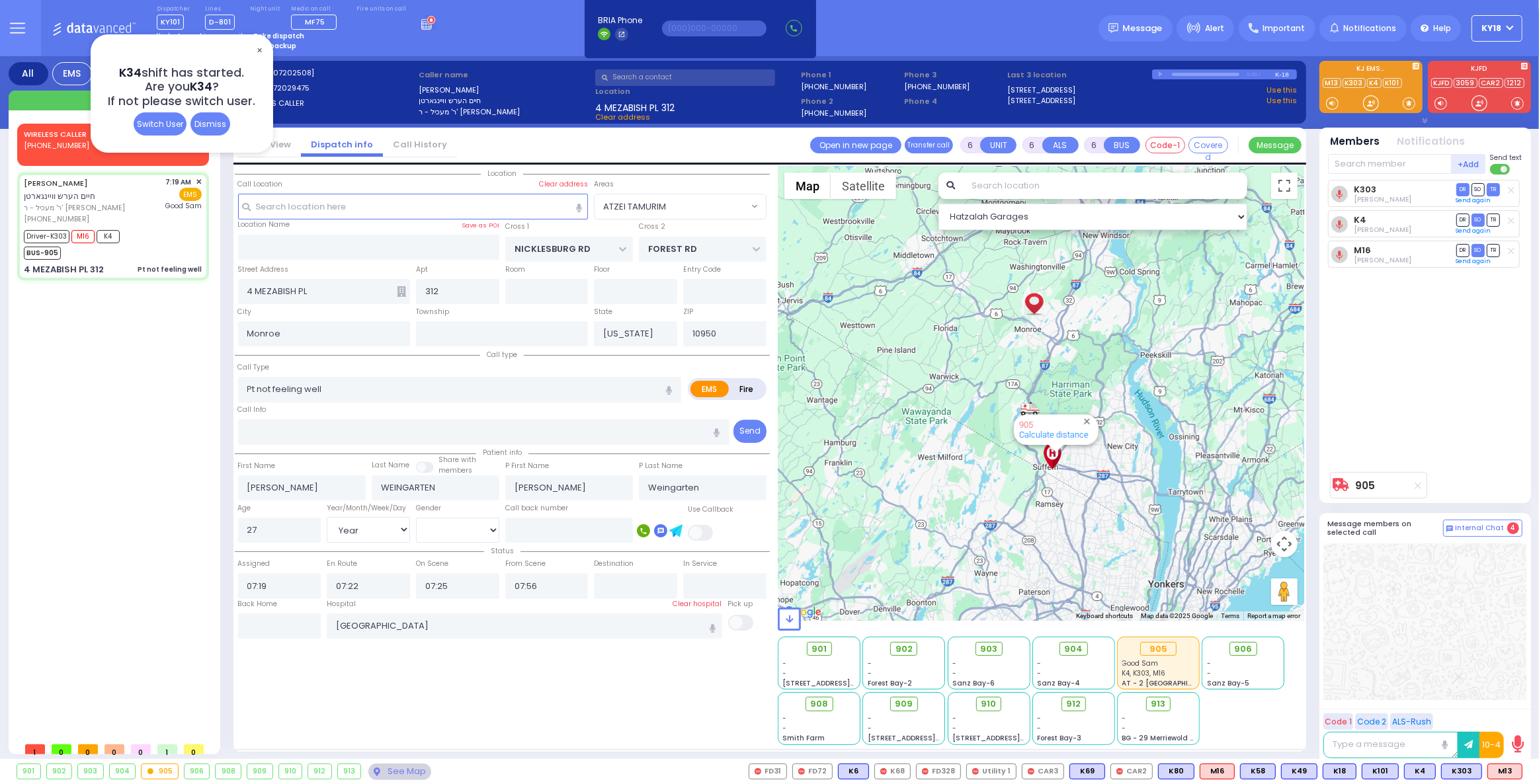
select select "ATZEI TAMURIM"
select select "Hatzalah Garages"
select select
radio input "true"
select select "Year"
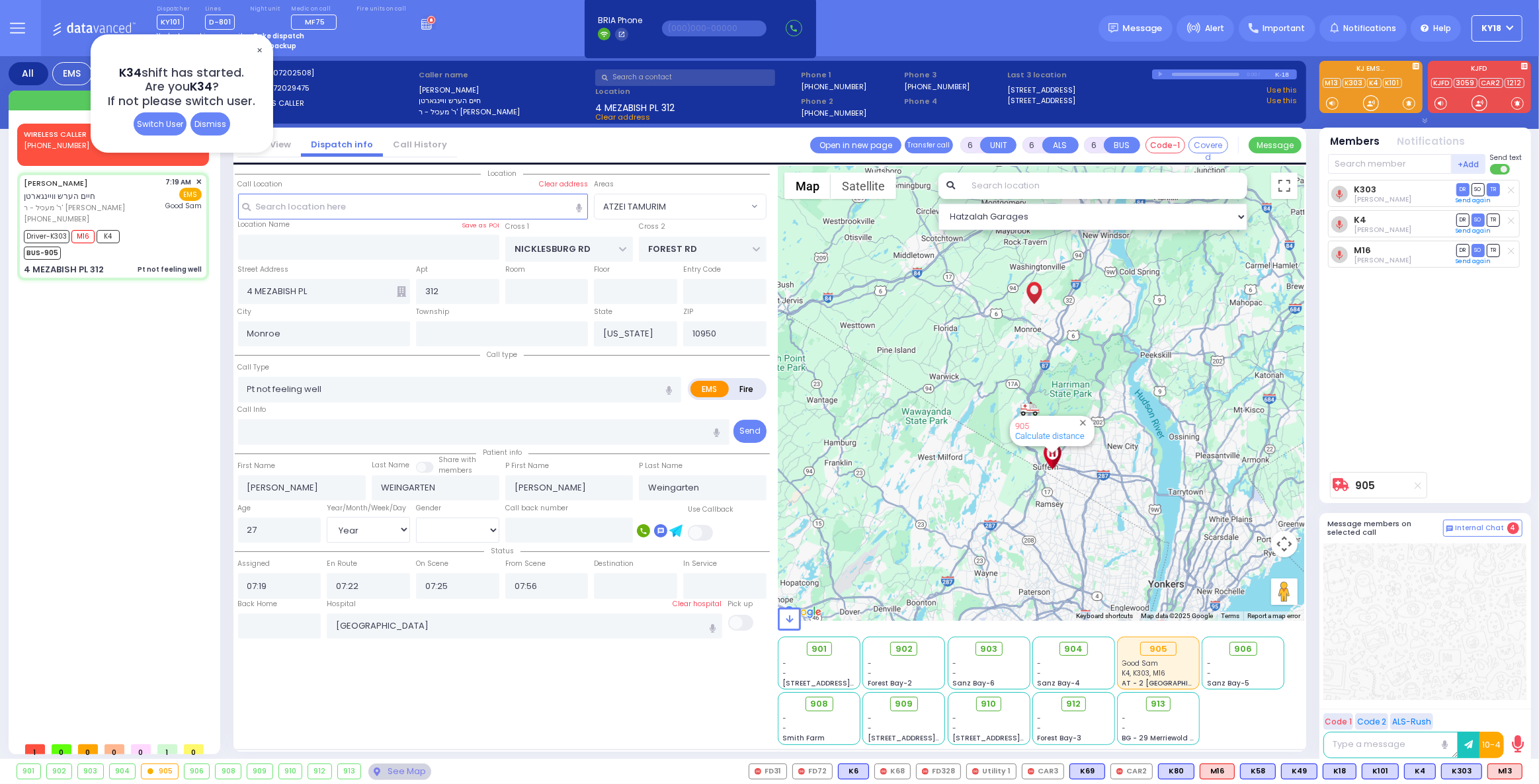
select select "[DEMOGRAPHIC_DATA]"
radio input "true"
select select "Year"
select select "[DEMOGRAPHIC_DATA]"
select select "ATZEI TAMURIM"
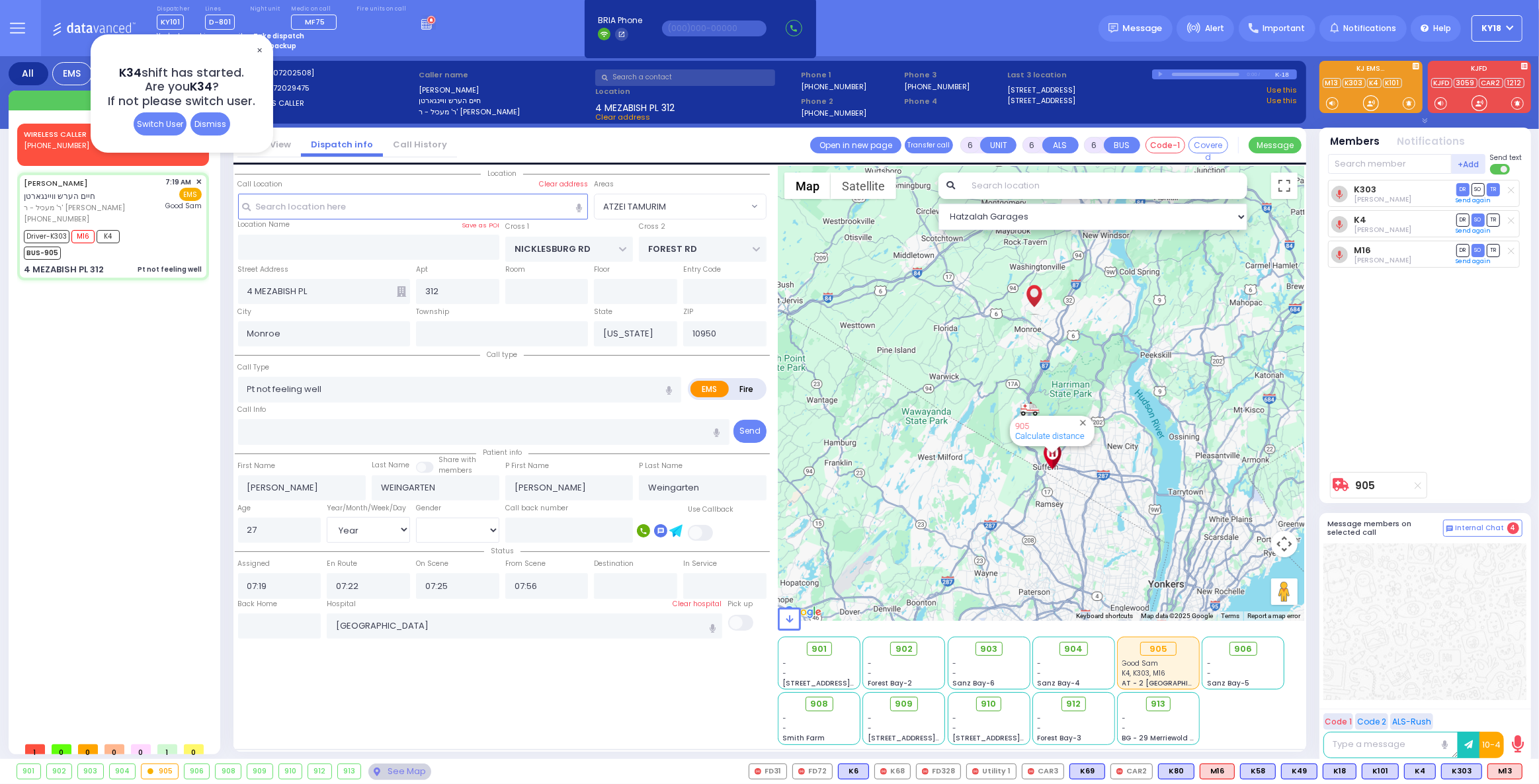
select select "Hatzalah Garages"
select select
radio input "true"
select select "Year"
select select "[DEMOGRAPHIC_DATA]"
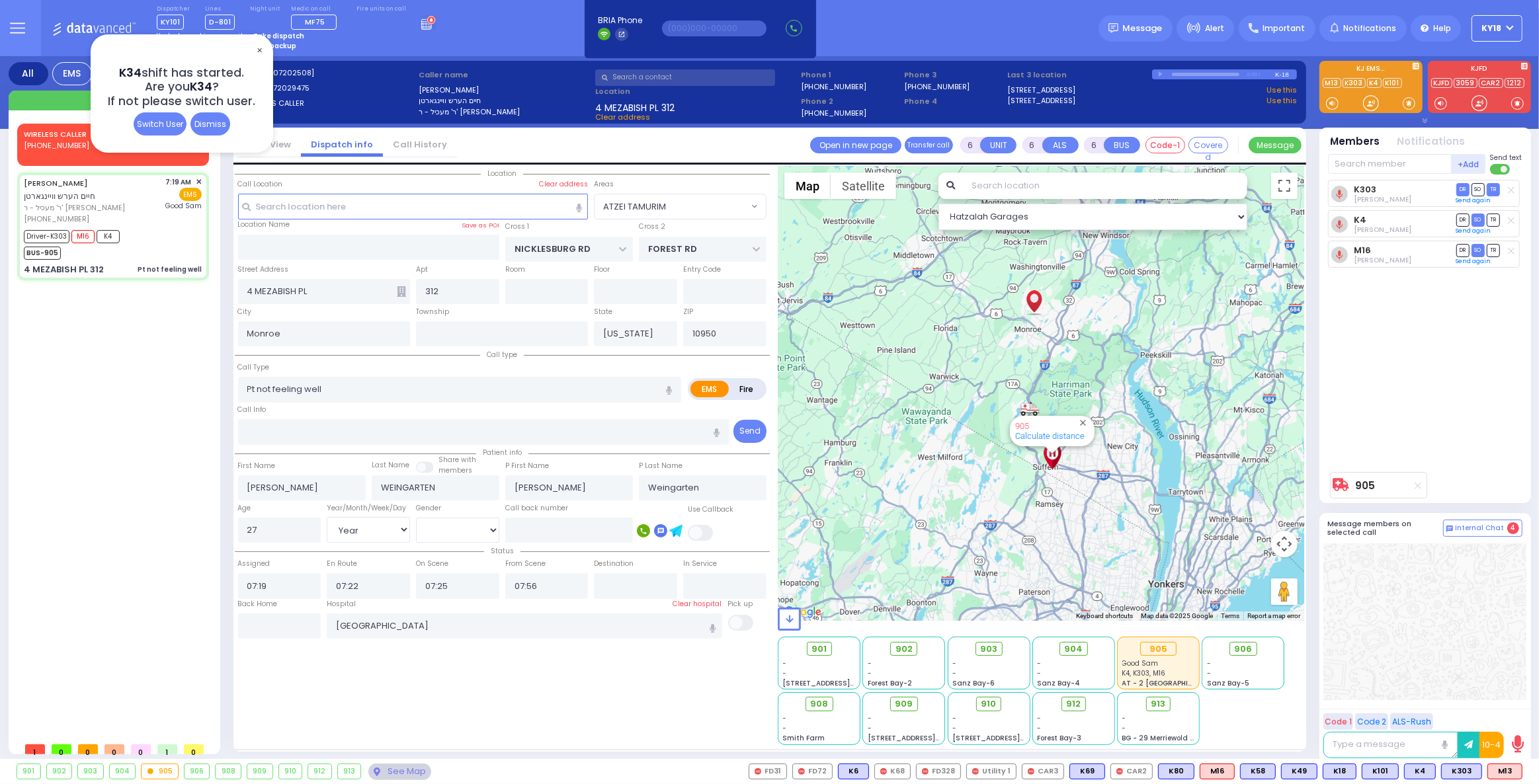
radio input "true"
select select "Year"
select select "[DEMOGRAPHIC_DATA]"
type input "08:14"
radio input "true"
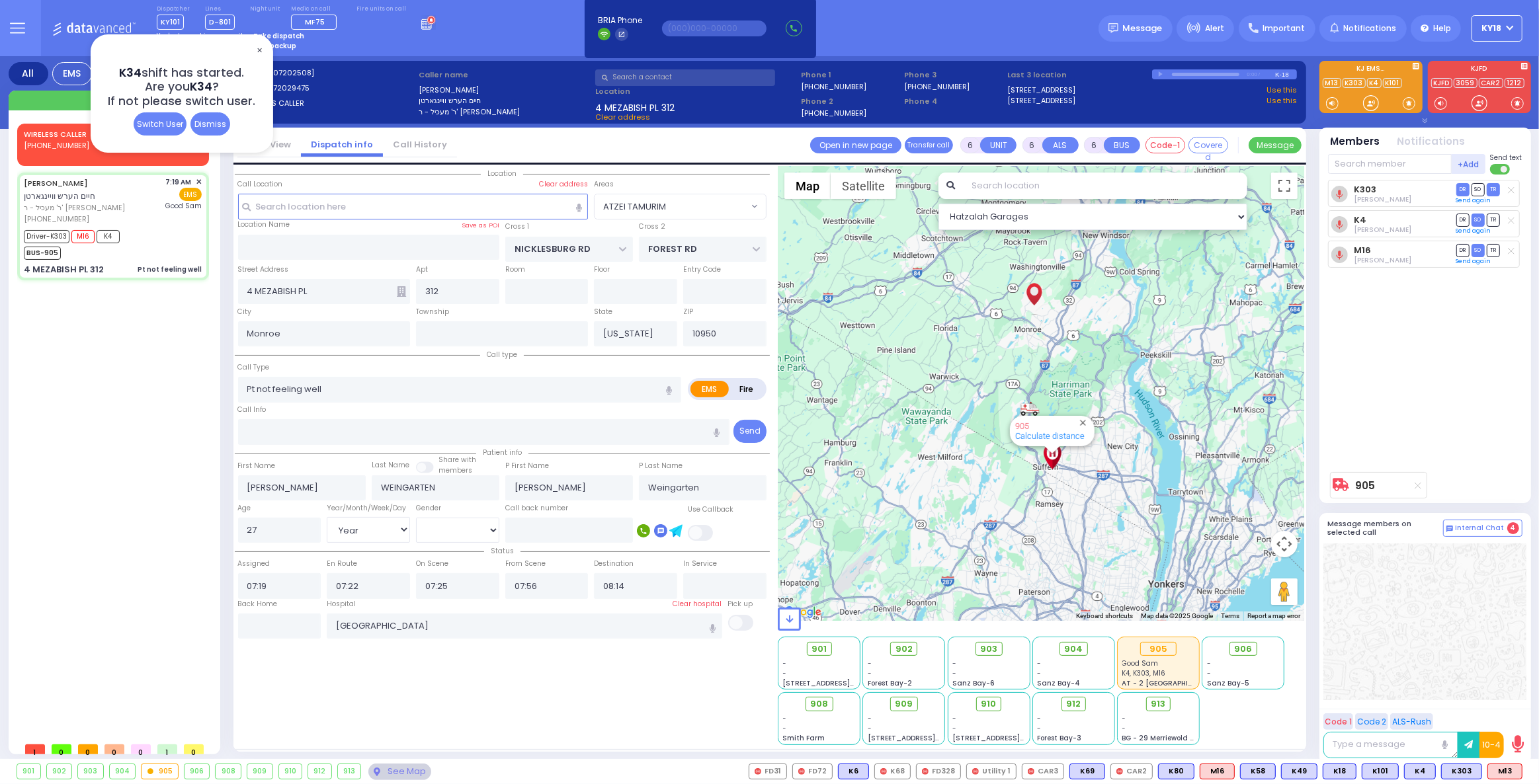
select select "Year"
select select "[DEMOGRAPHIC_DATA]"
select select "ATZEI TAMURIM"
select select "Hatzalah Garages"
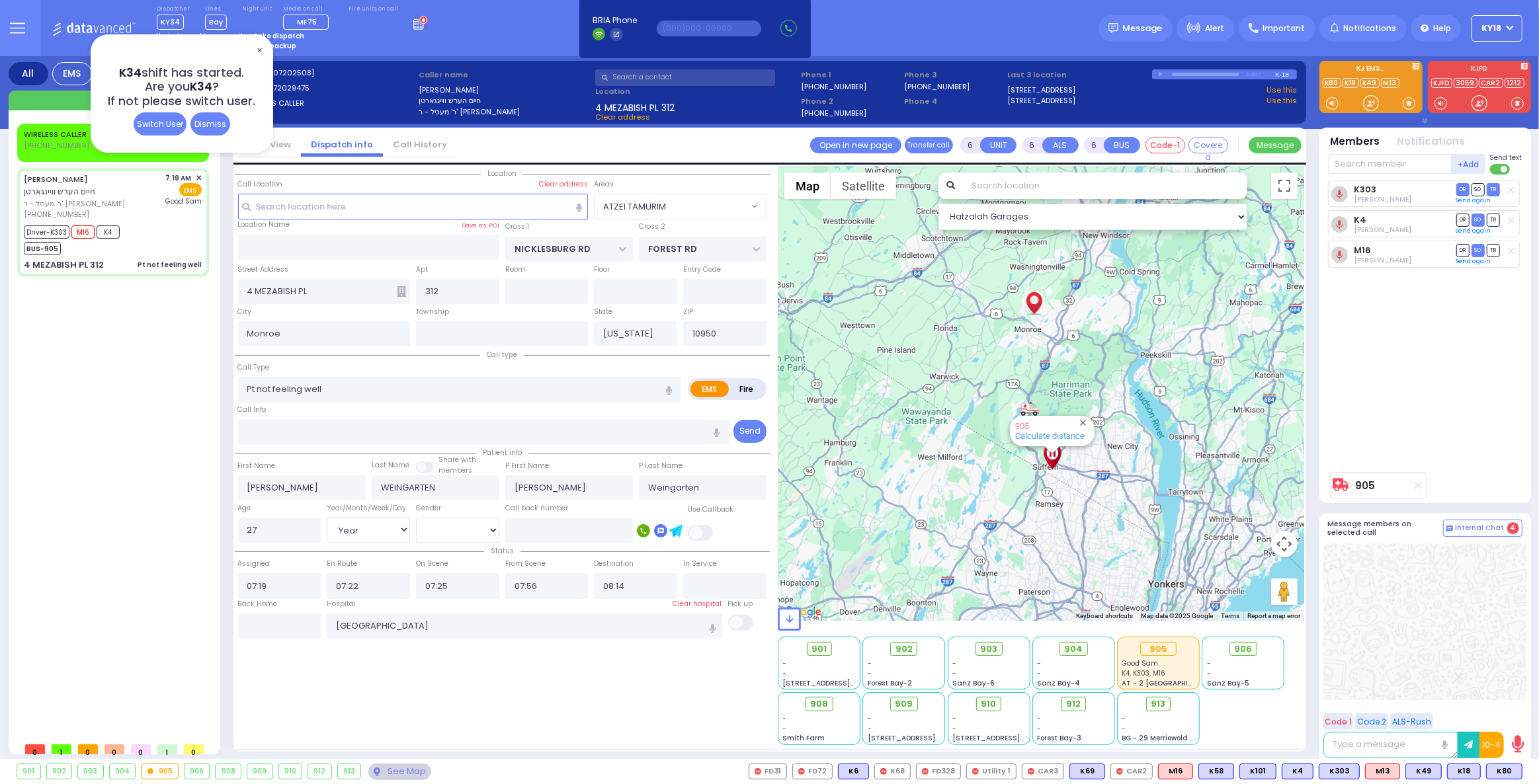
select select
radio input "true"
select select "Year"
select select "[DEMOGRAPHIC_DATA]"
radio input "true"
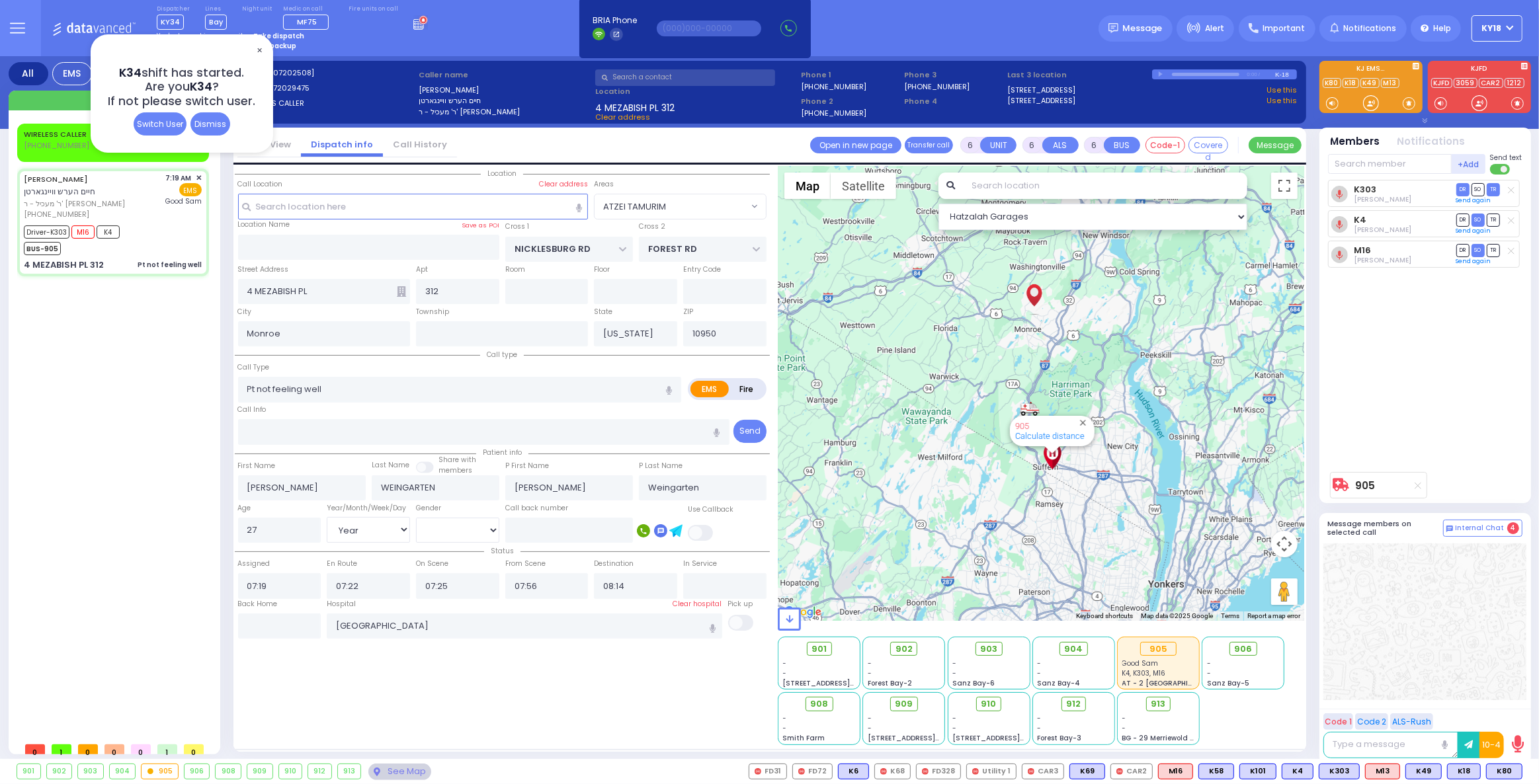
select select "Year"
select select "[DEMOGRAPHIC_DATA]"
select select "ATZEI TAMURIM"
select select "Hatzalah Garages"
